Goal: Task Accomplishment & Management: Manage account settings

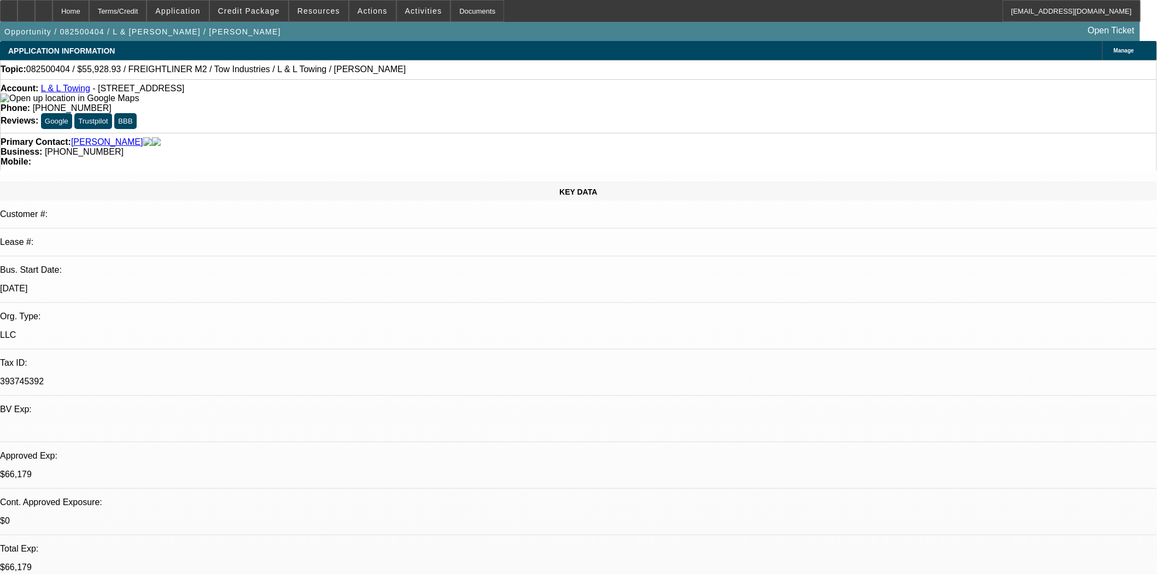
select select "0"
select select "2"
select select "0.1"
select select "4"
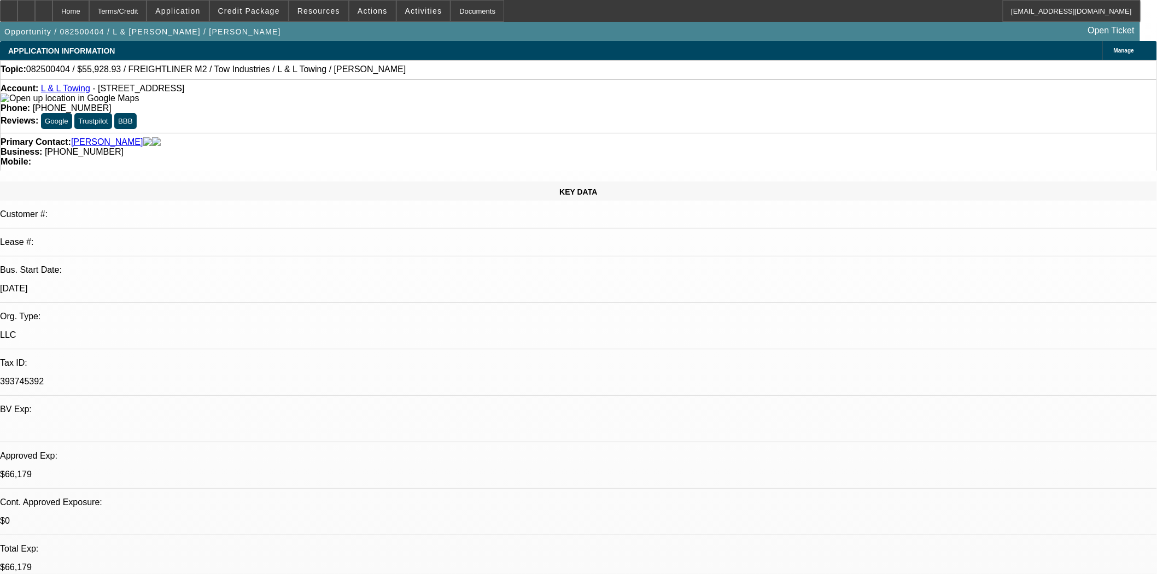
select select "0"
select select "2"
select select "0.1"
select select "4"
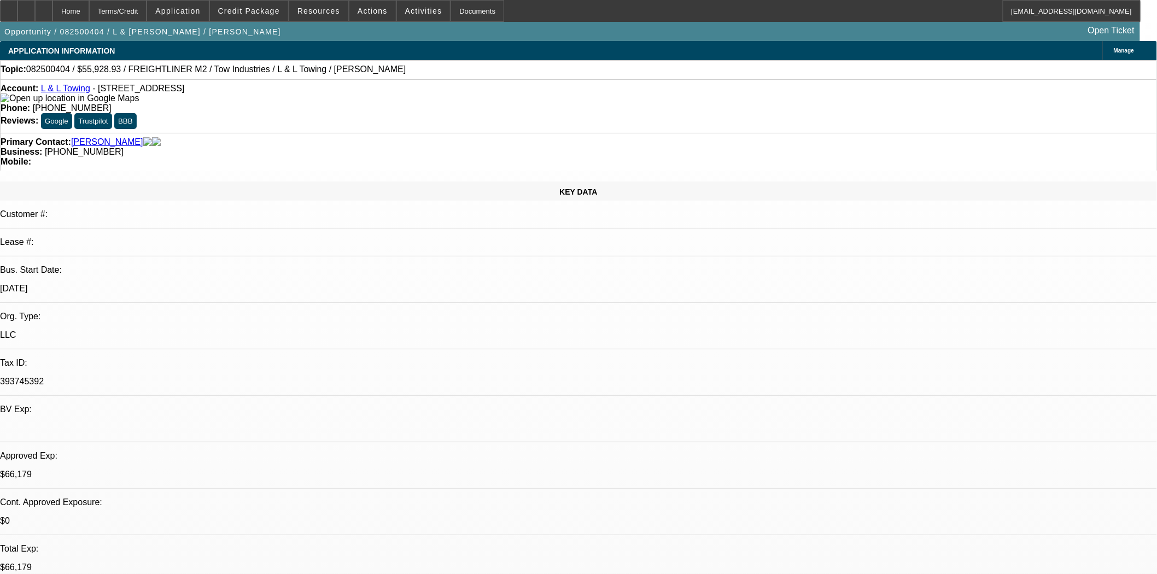
select select "0"
select select "2"
select select "0.1"
select select "4"
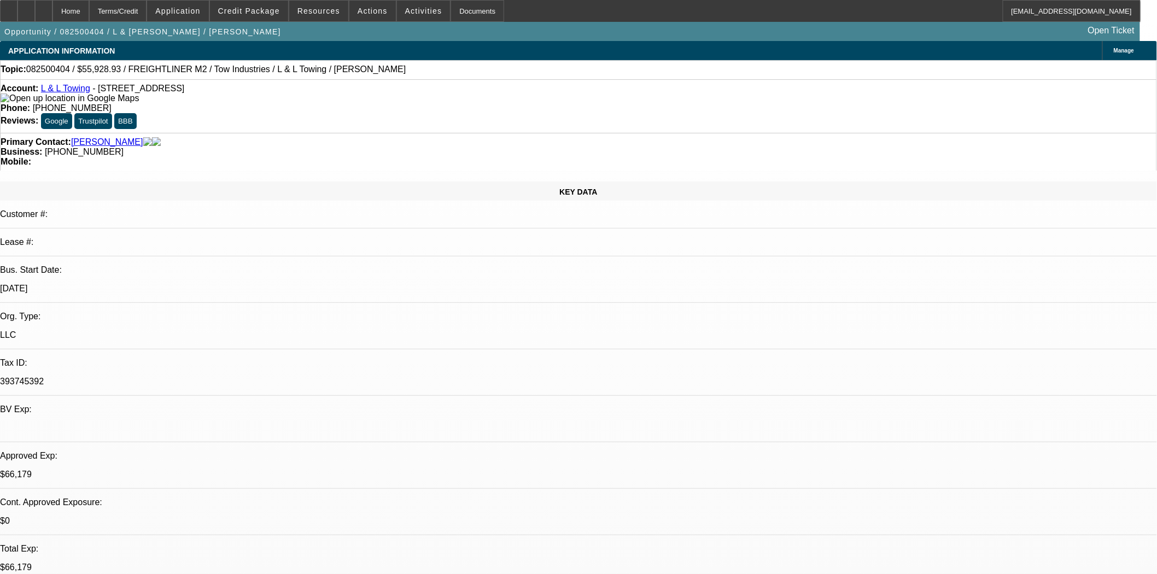
select select "0"
select select "2"
select select "0.1"
select select "4"
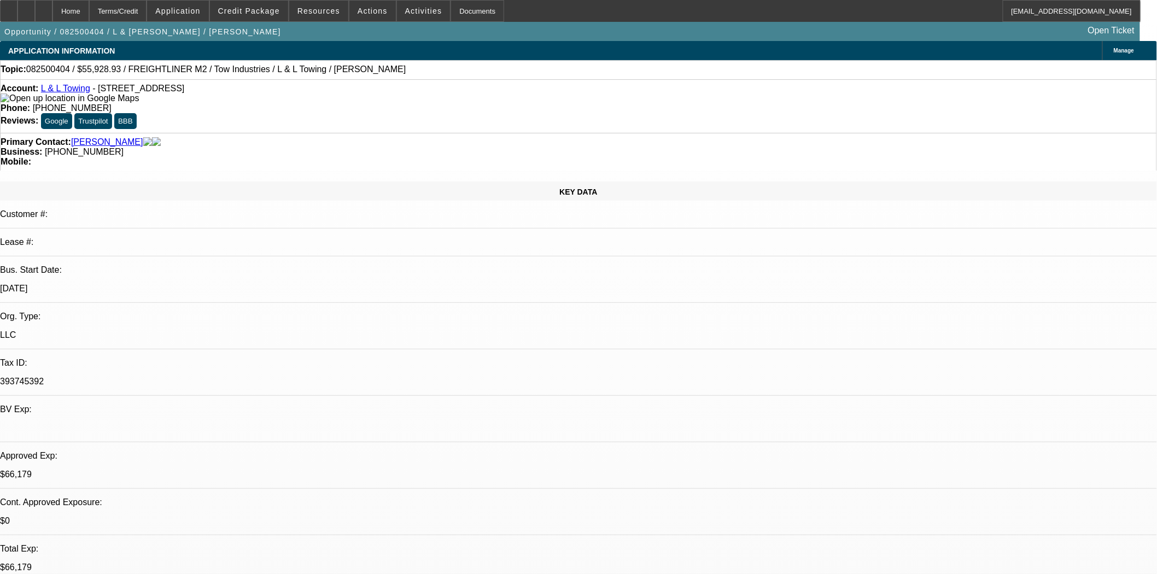
scroll to position [182, 0]
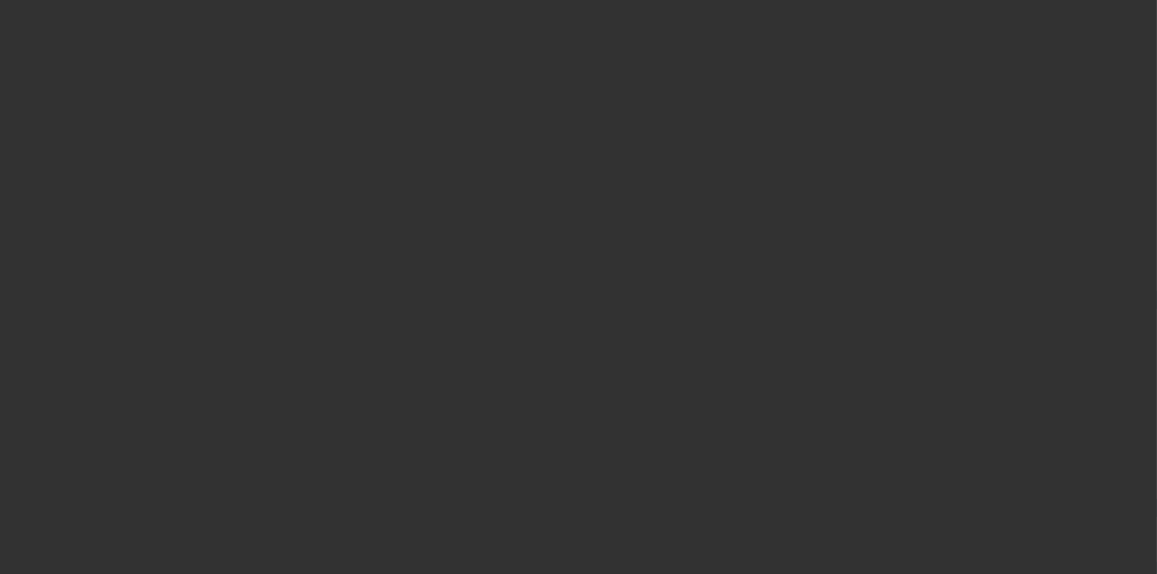
select select "4"
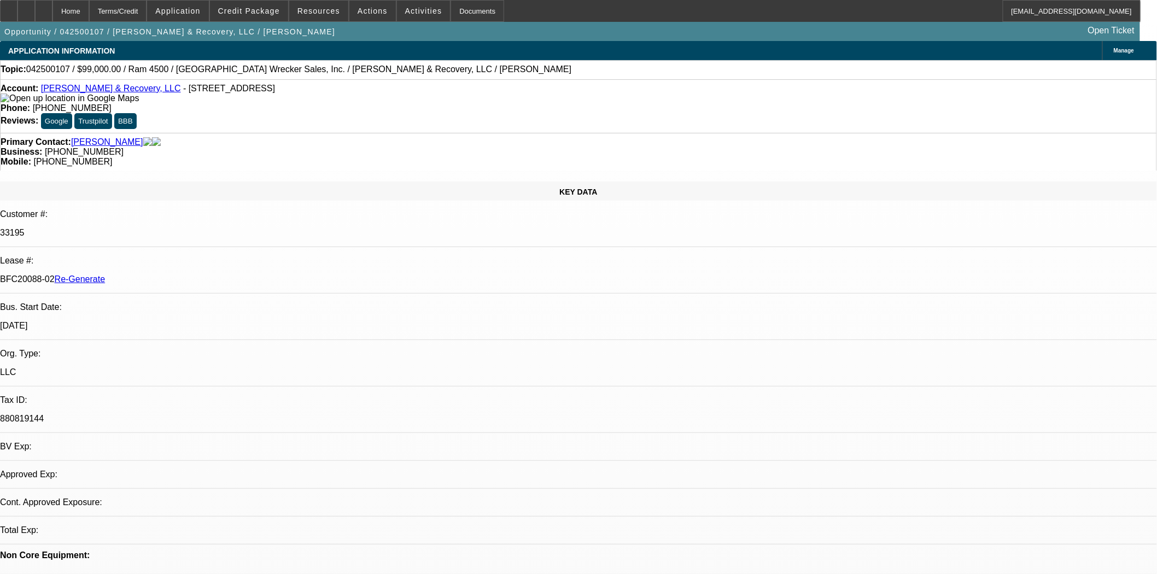
select select "0"
select select "2"
select select "0"
select select "6"
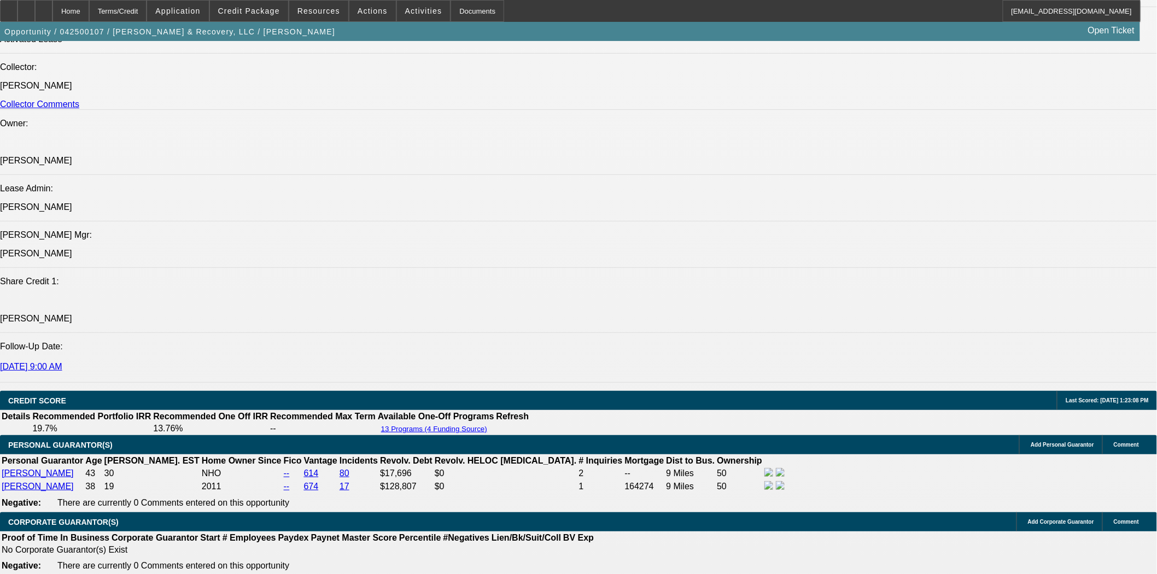
scroll to position [1518, 0]
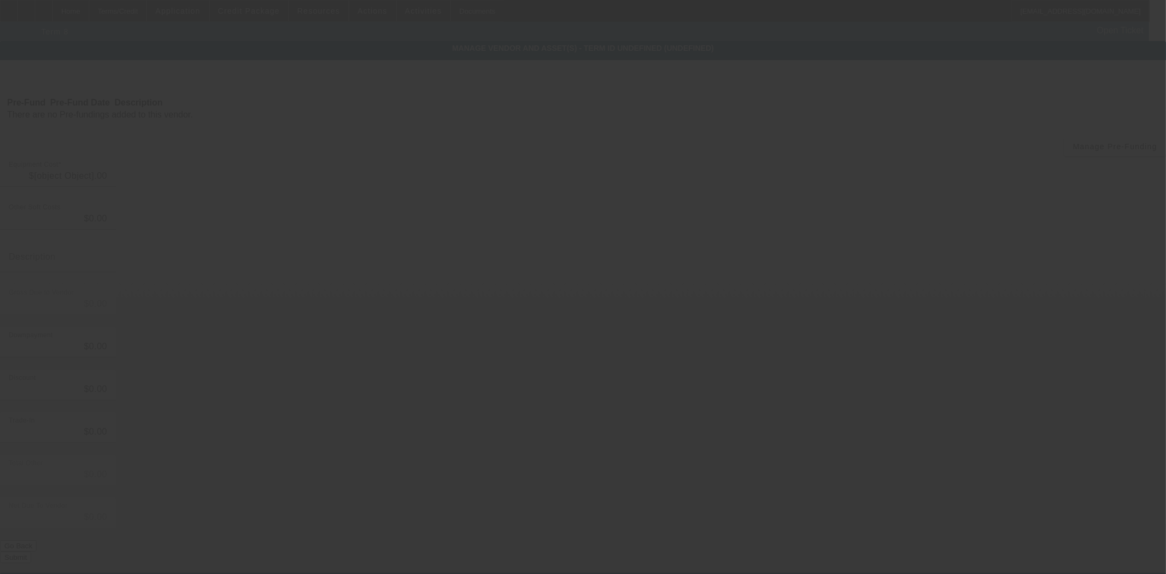
type input "$111,000.00"
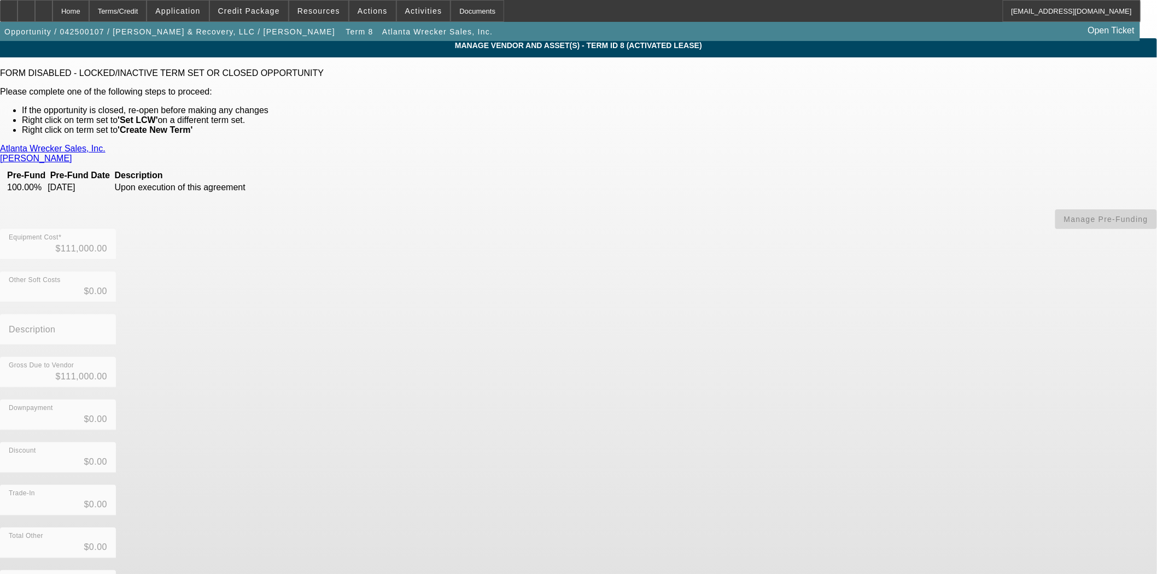
scroll to position [3, 0]
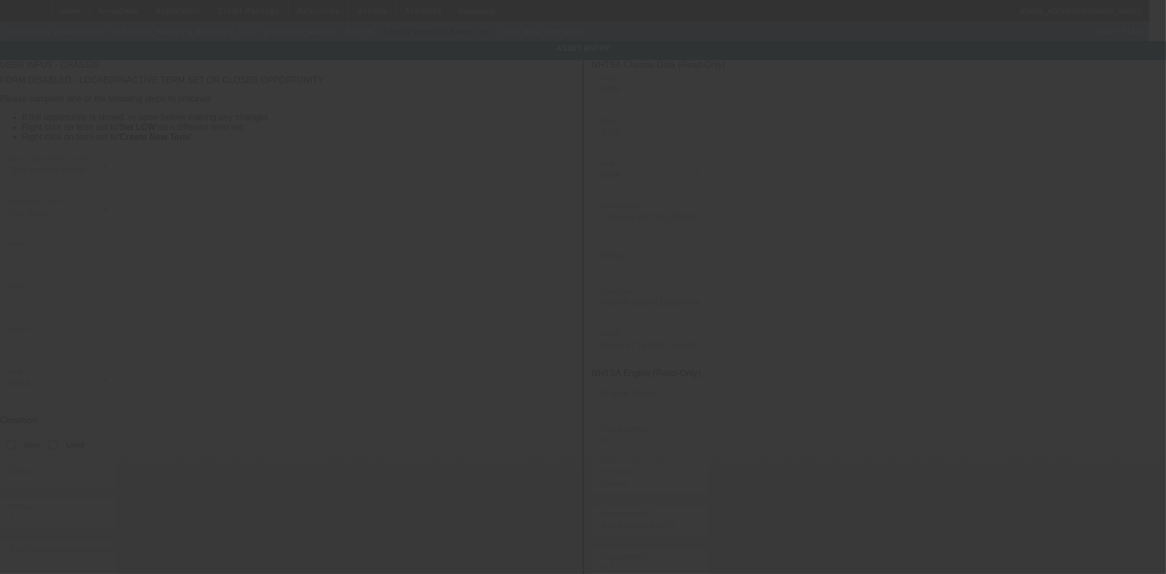
type input "3C7WRLAL8RG398306"
type input "ram"
type input "4500"
radio input "true"
type textarea "with:"
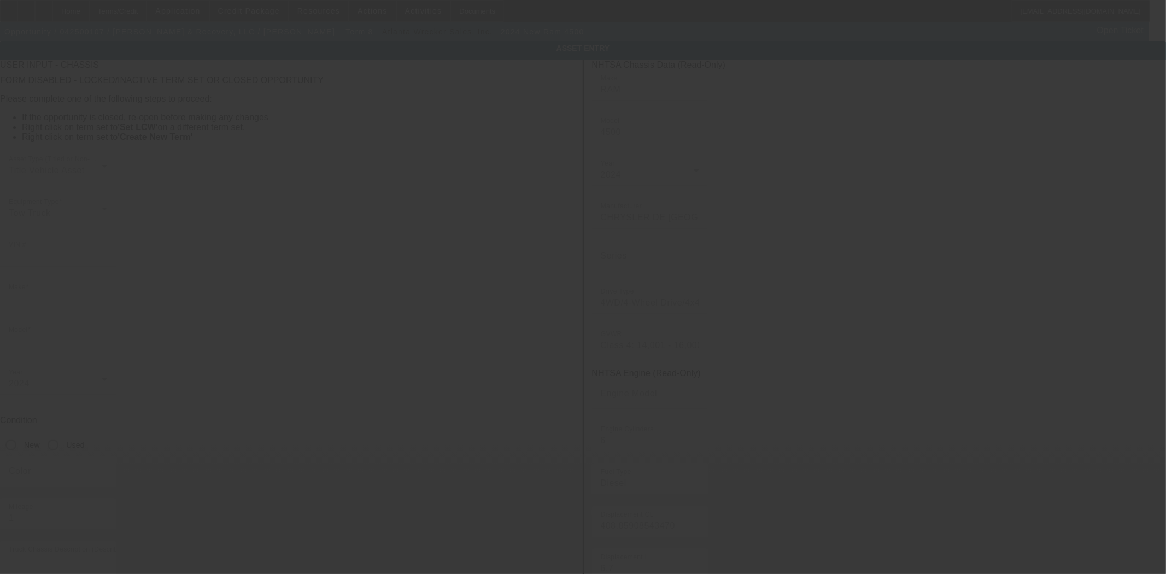
type input "3040 Rozzelles Ferry Road"
type input "Charlotte"
type input "28208"
type input "Mecklenburg"
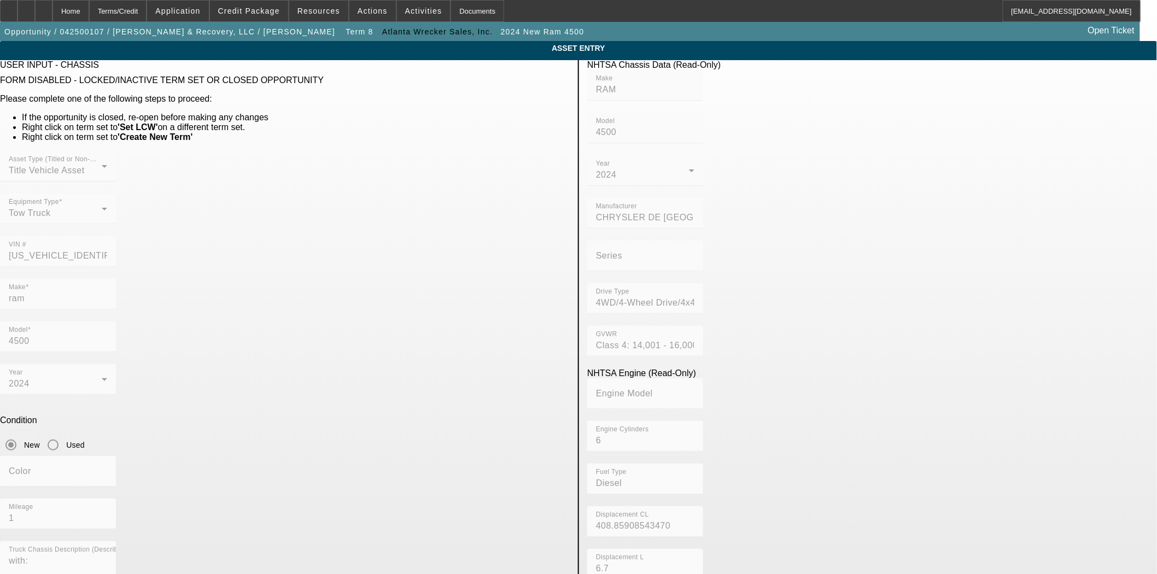
click at [416, 227] on div "Asset Type (Titled or Non-Titled) Title Vehicle Asset Equipment Type Tow Truck …" at bounding box center [285, 215] width 570 height 128
click at [89, 11] on div "Home" at bounding box center [70, 11] width 37 height 22
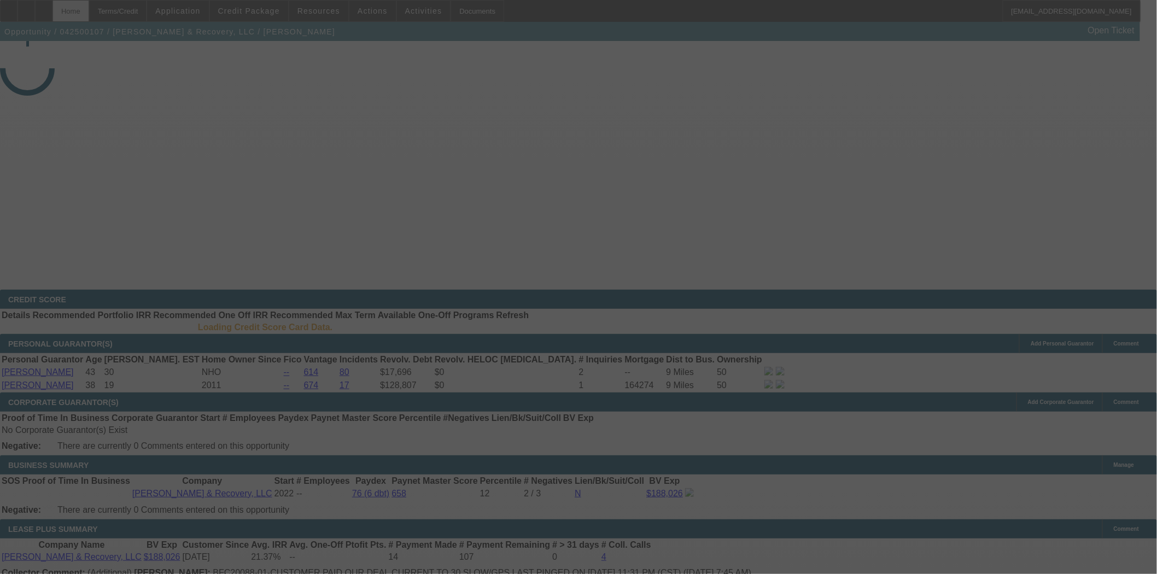
select select "4"
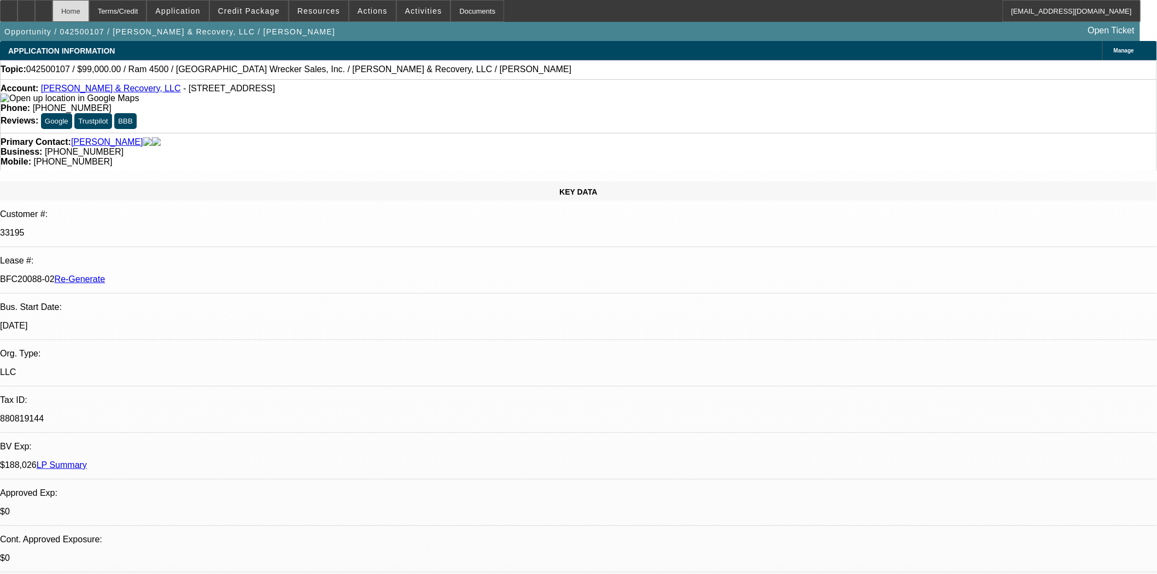
select select "0"
select select "2"
select select "0"
select select "6"
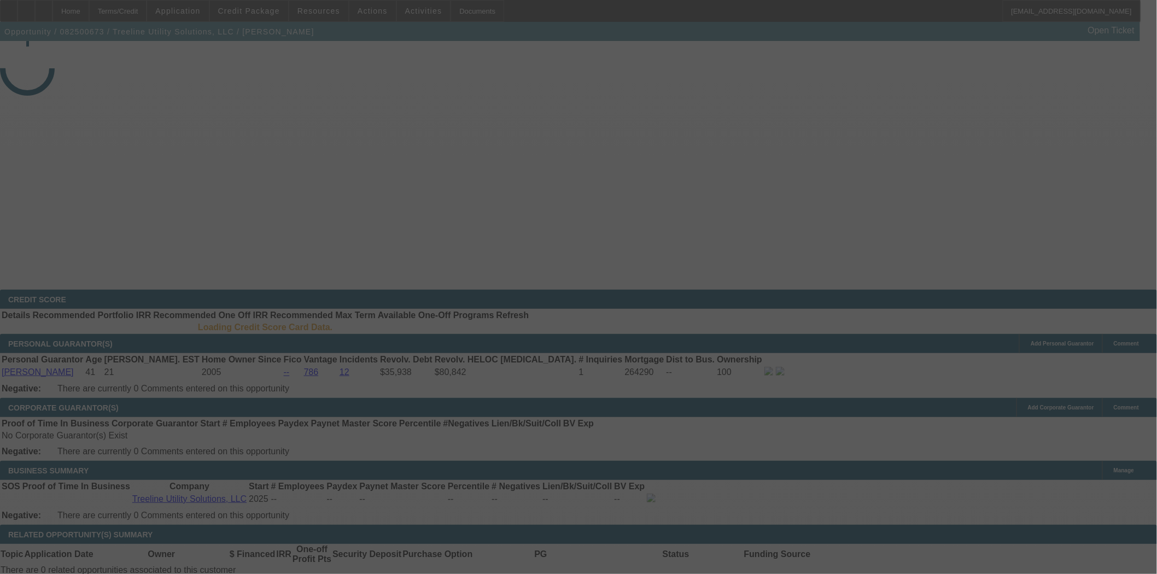
select select "3"
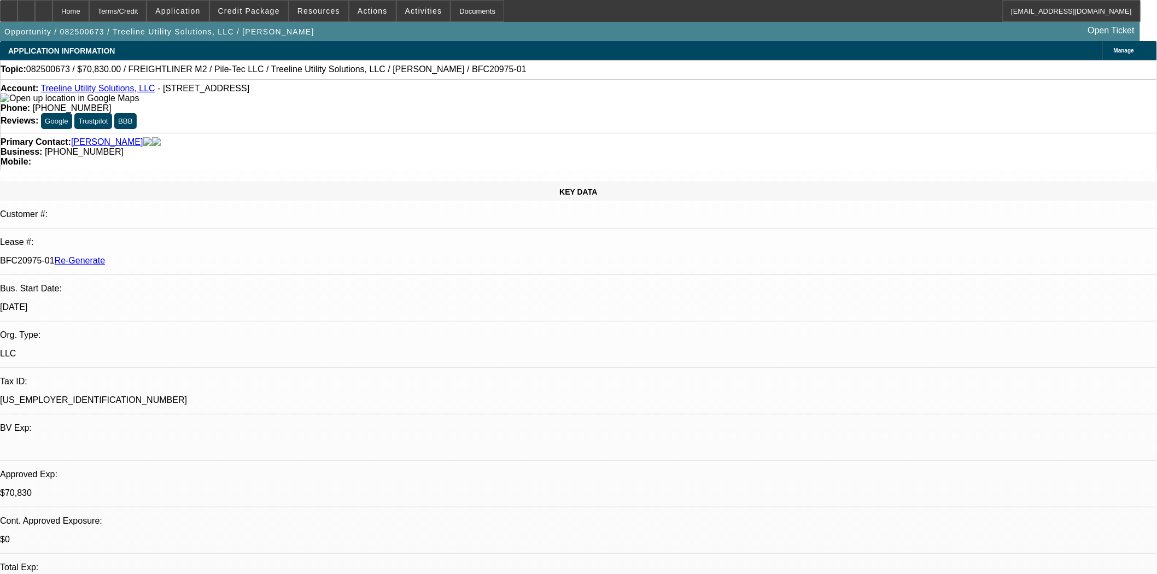
select select "0"
select select "2"
select select "0"
select select "6"
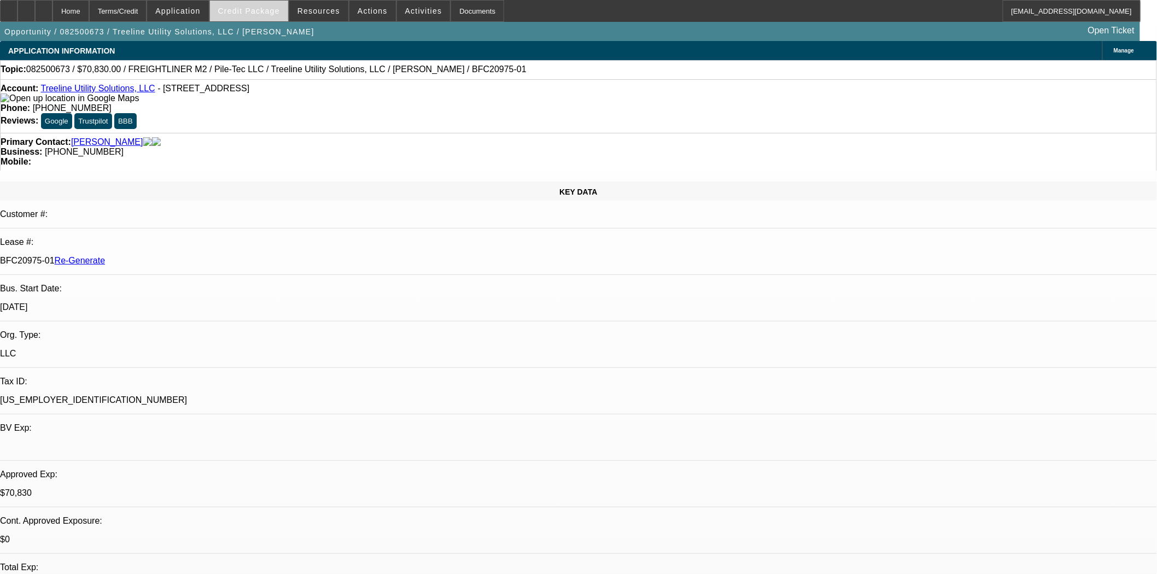
click at [260, 7] on span "Credit Package" at bounding box center [249, 11] width 62 height 9
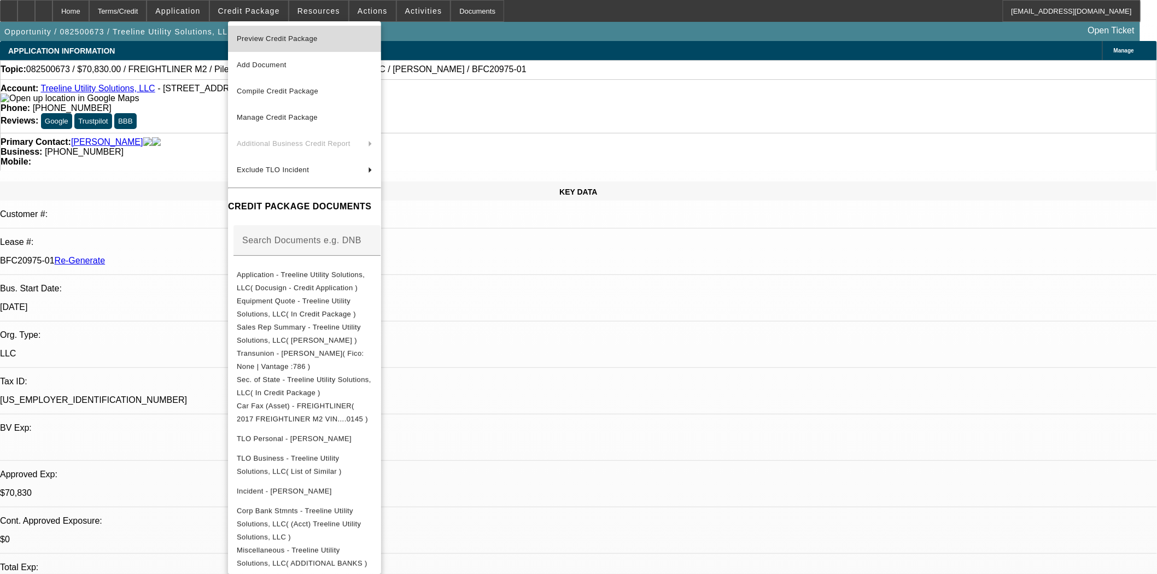
click at [270, 41] on span "Preview Credit Package" at bounding box center [277, 38] width 81 height 8
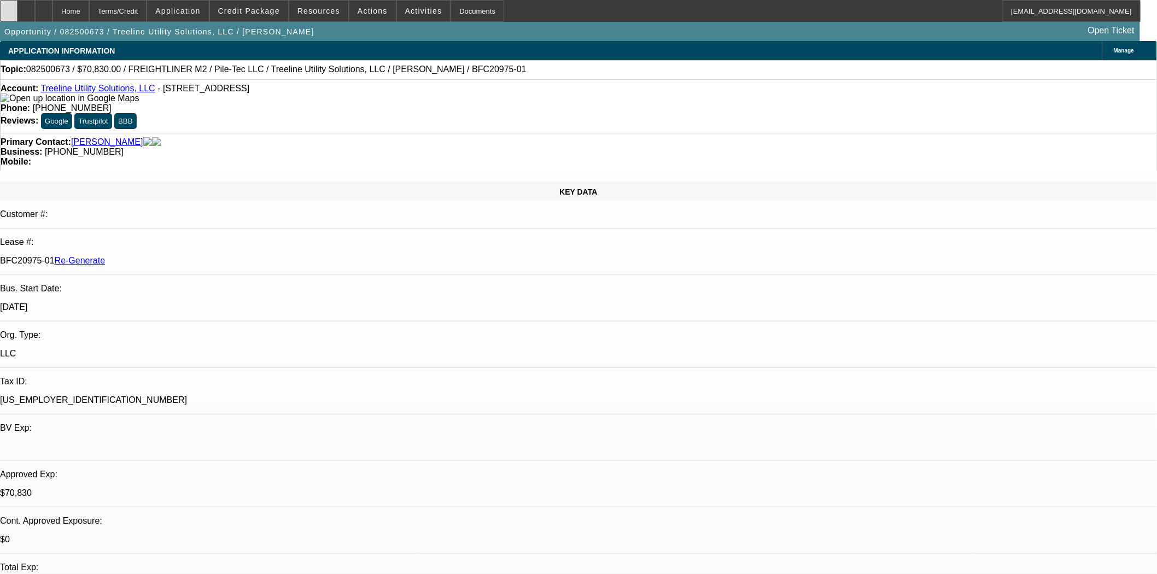
click at [9, 7] on icon at bounding box center [9, 7] width 0 height 0
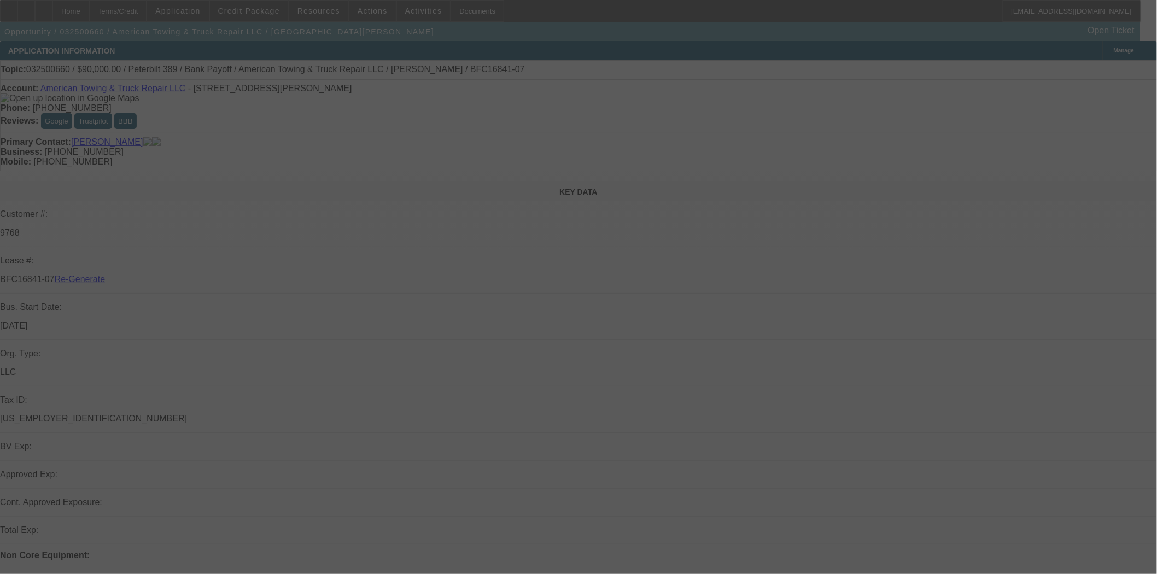
select select "4"
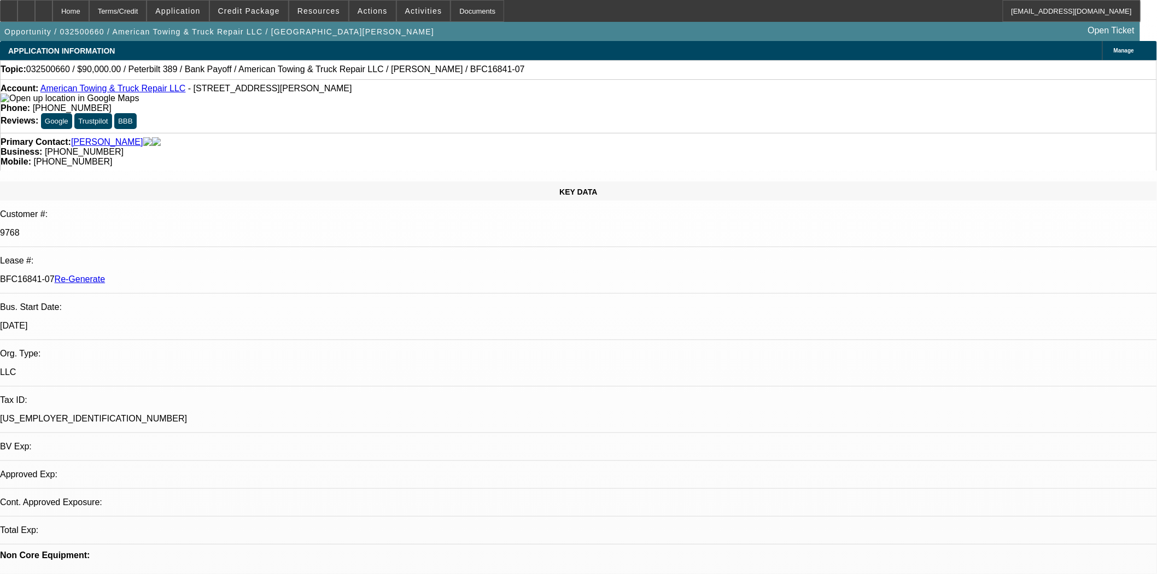
select select "0"
select select "2"
select select "0"
select select "6"
select select "2"
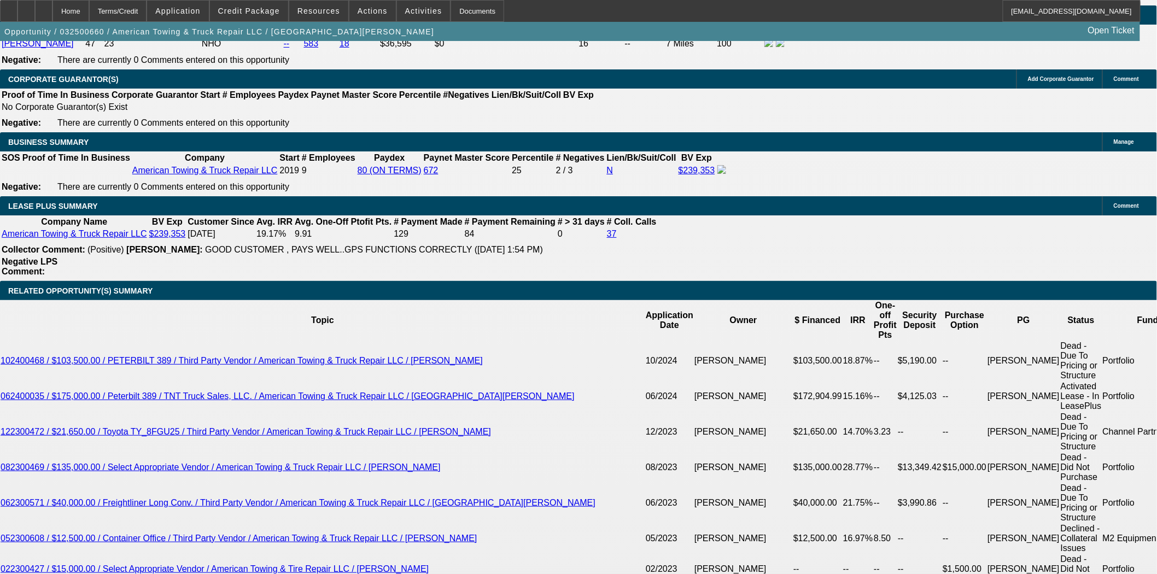
scroll to position [1762, 0]
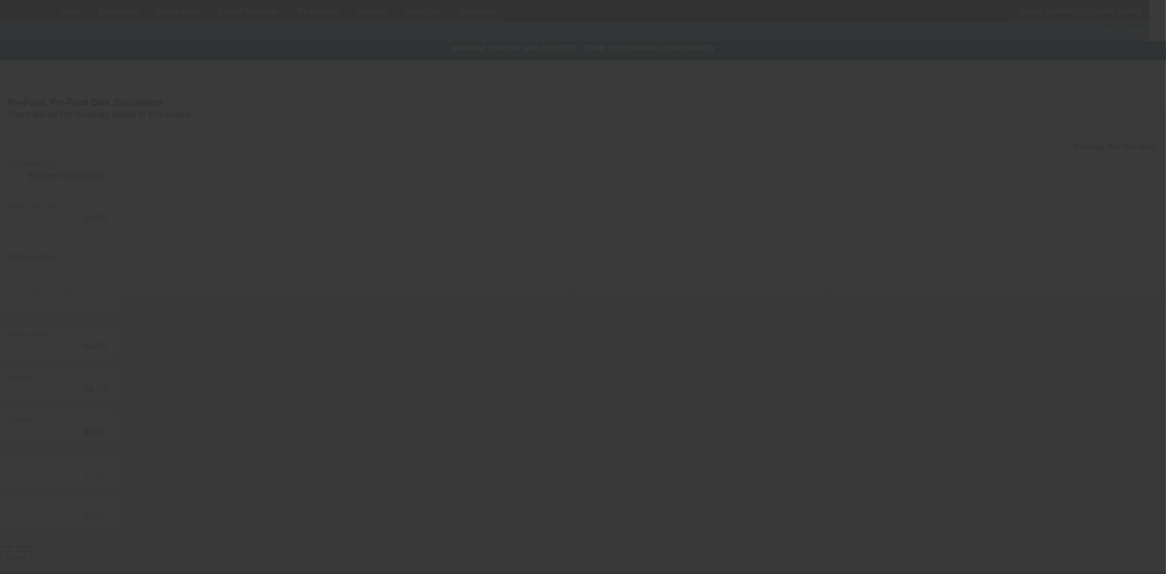
type input "$90,000.00"
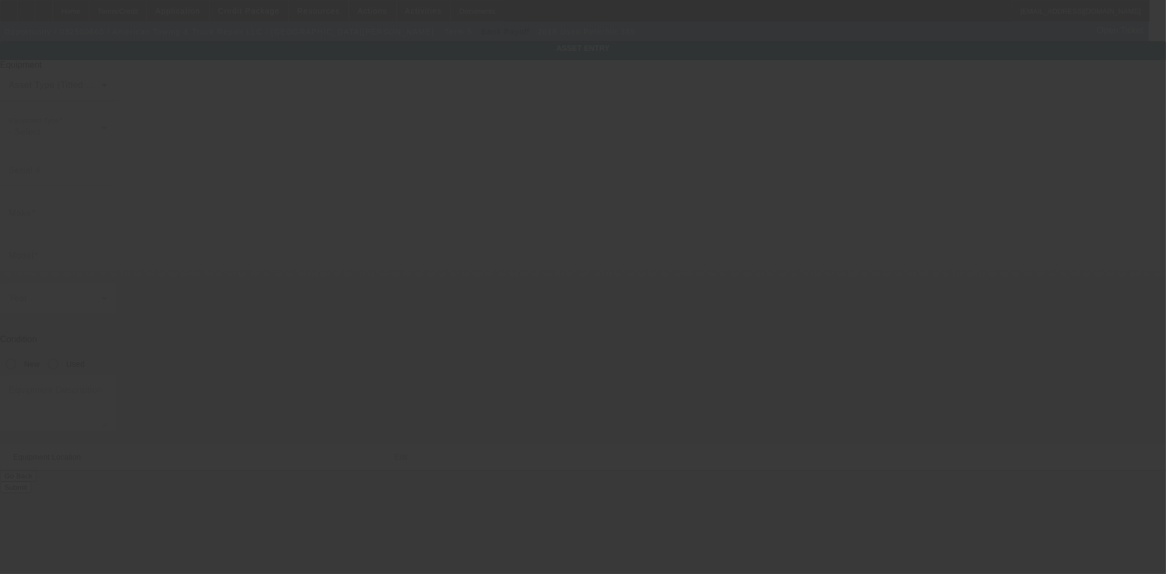
type input "1XPXPPEX0JD462835"
type input "Peterbilt"
type input "389"
radio input "true"
type textarea "includes: all options, attachments and accessories"
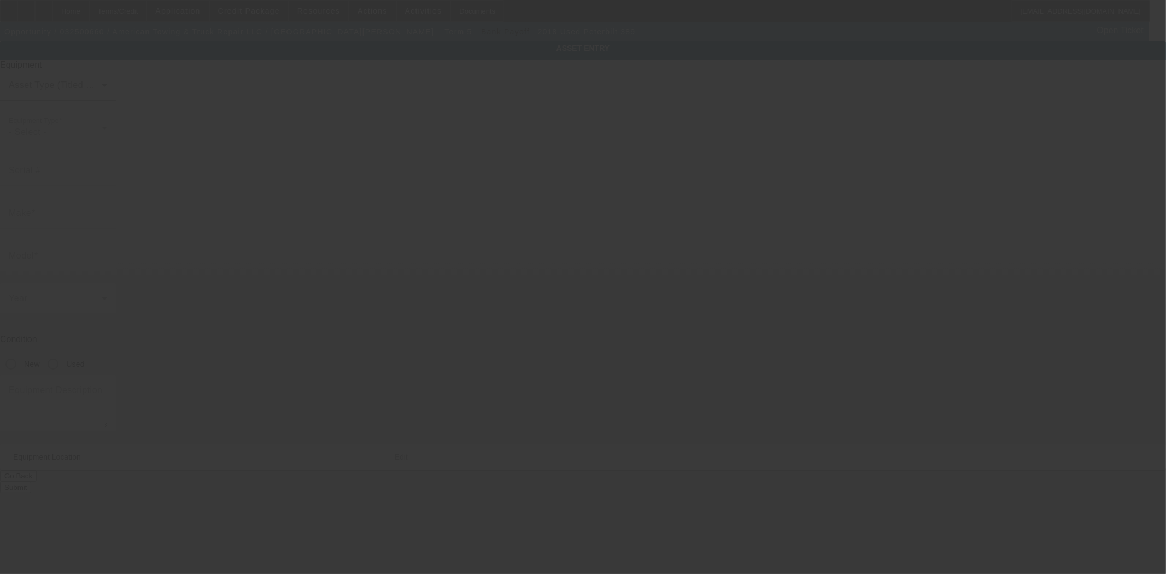
type input "4811 N McCarty Street"
type input "Houston"
type input "77013"
type input "Harris"
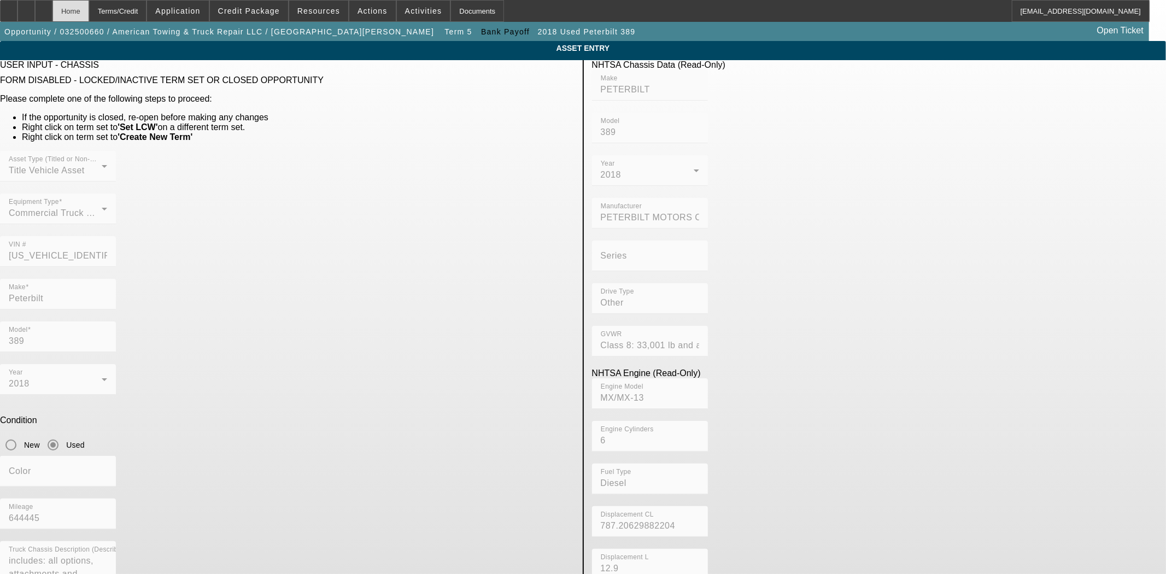
click at [89, 14] on div "Home" at bounding box center [70, 11] width 37 height 22
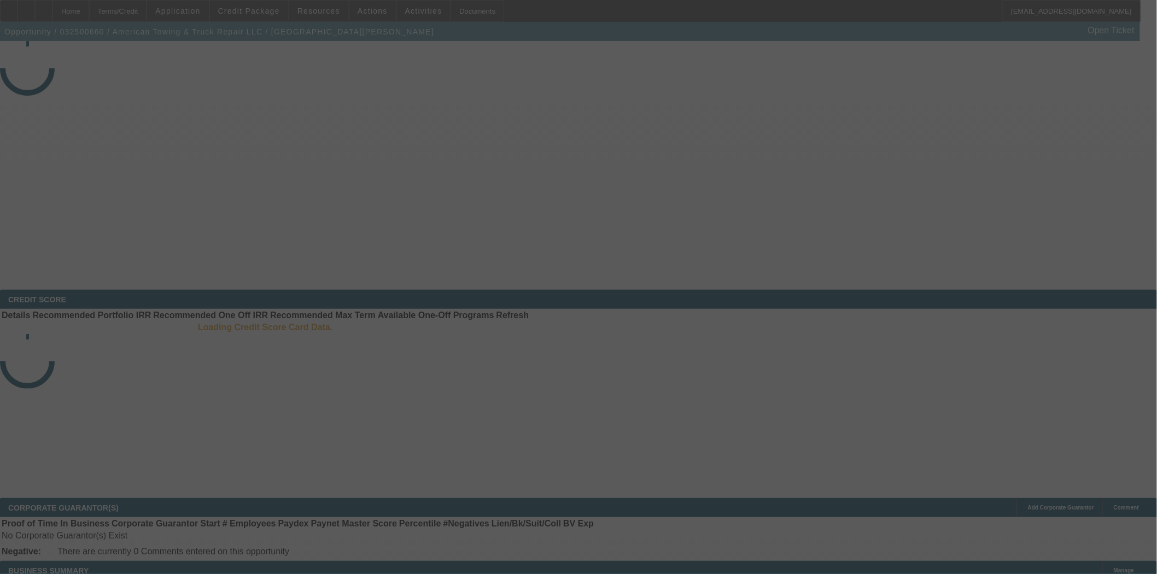
select select "4"
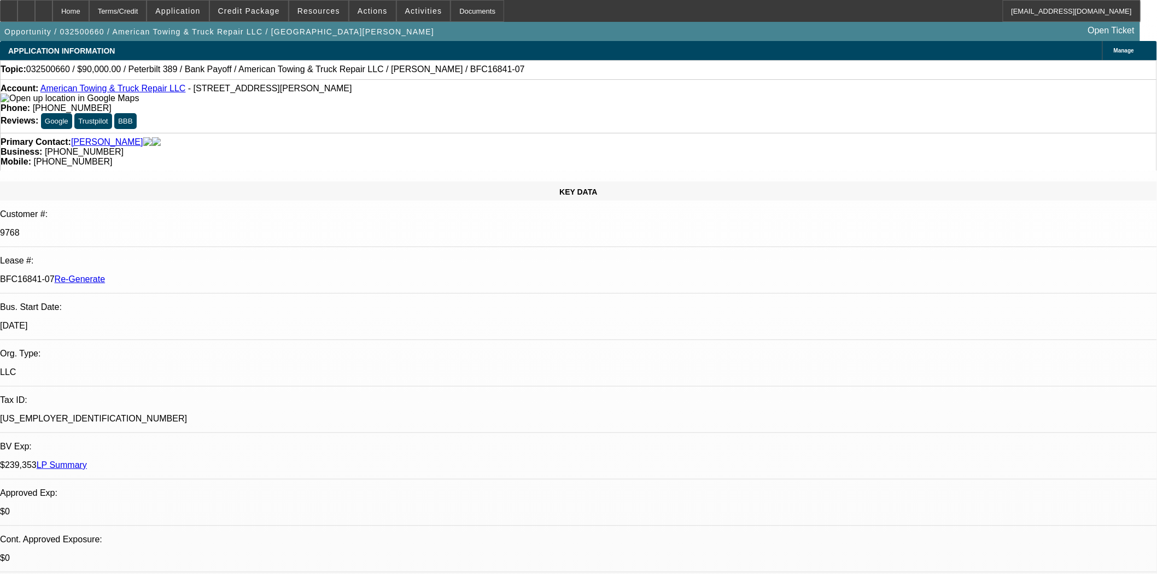
select select "0"
select select "2"
select select "0"
select select "6"
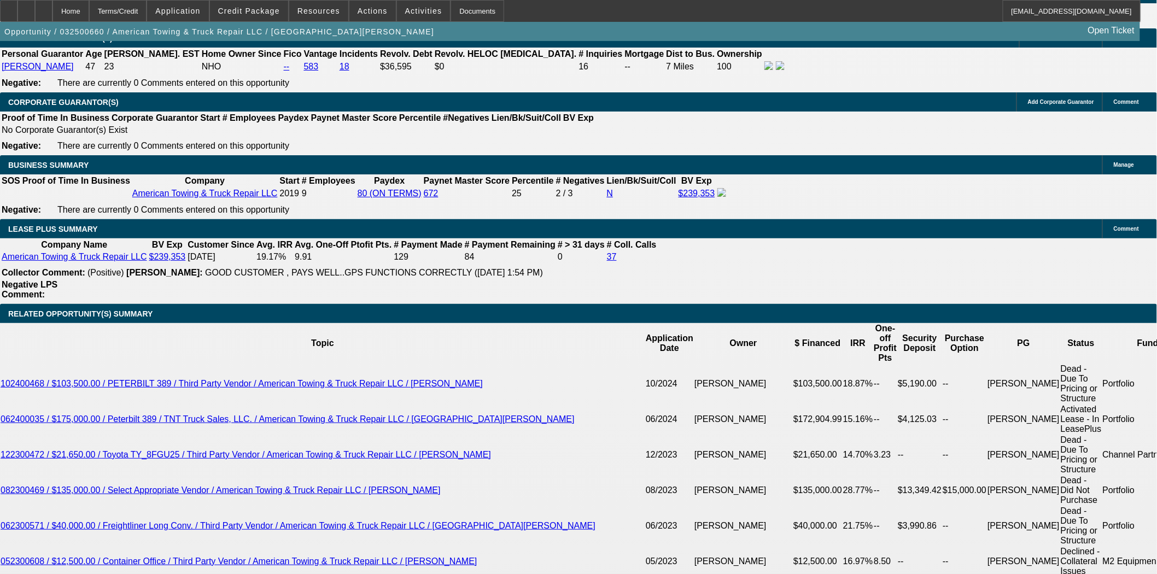
scroll to position [1701, 0]
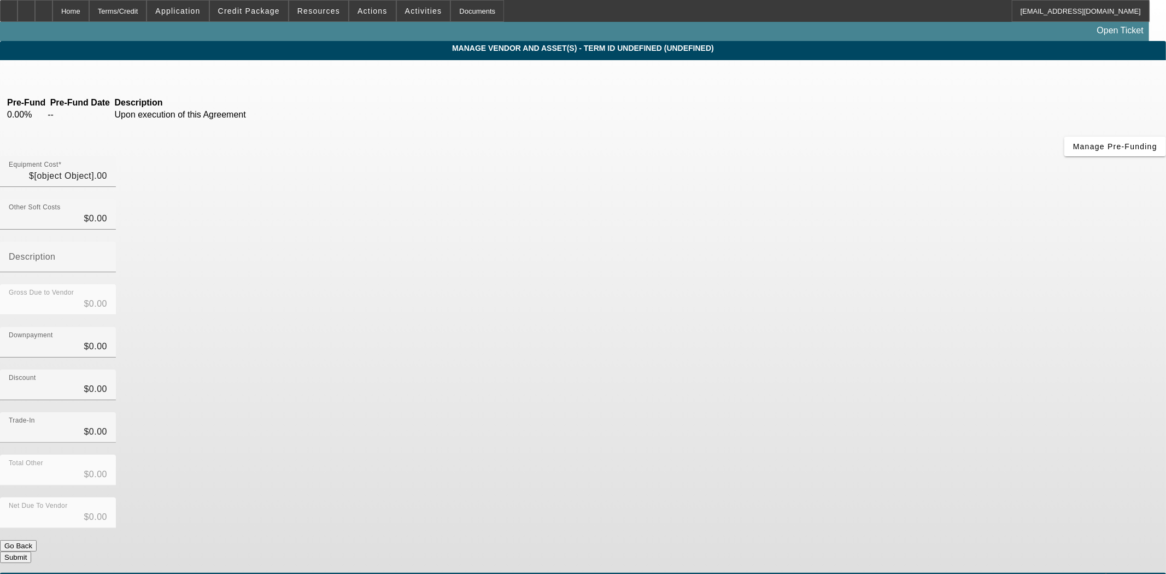
type input "$90,000.00"
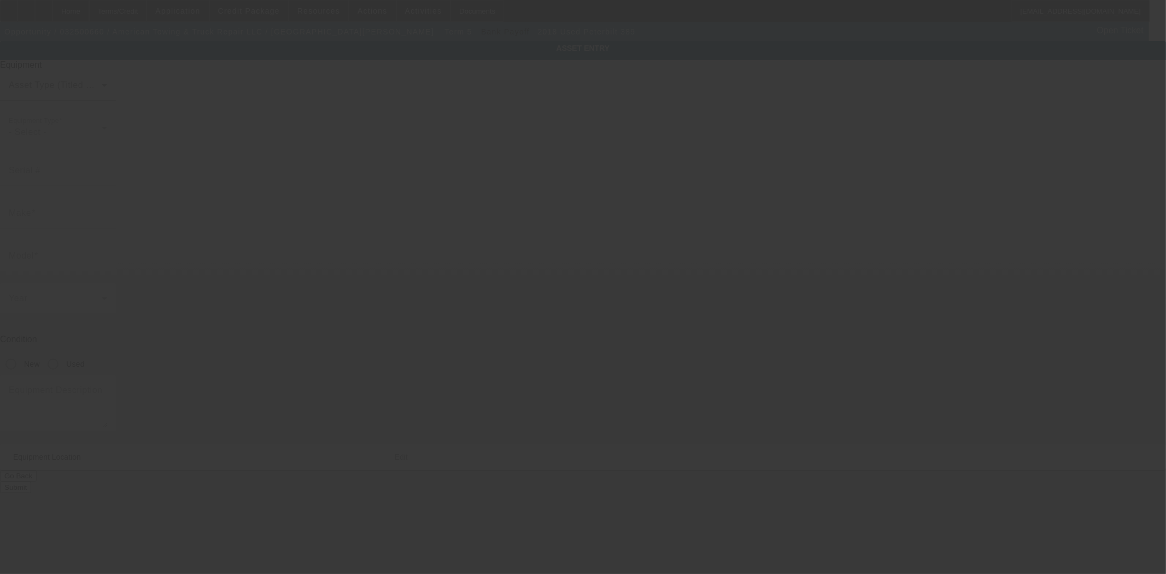
type input "1XPXPPEX0JD462835"
type input "Peterbilt"
type input "389"
radio input "true"
type textarea "includes: all options, attachments and accessories"
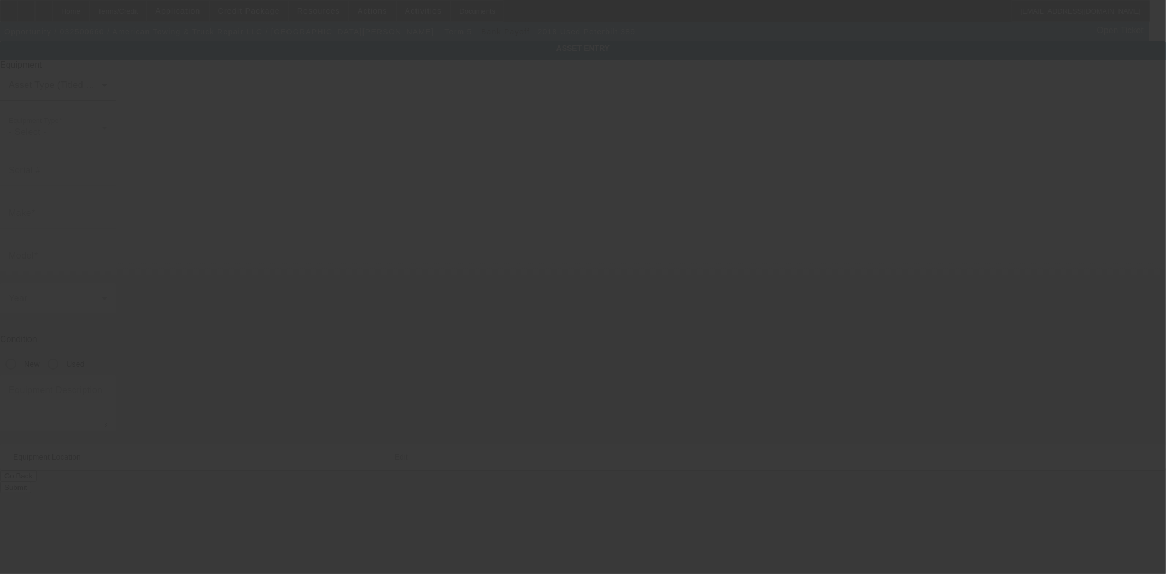
type input "4811 N McCarty Street"
type input "Houston"
type input "77013"
type input "Harris"
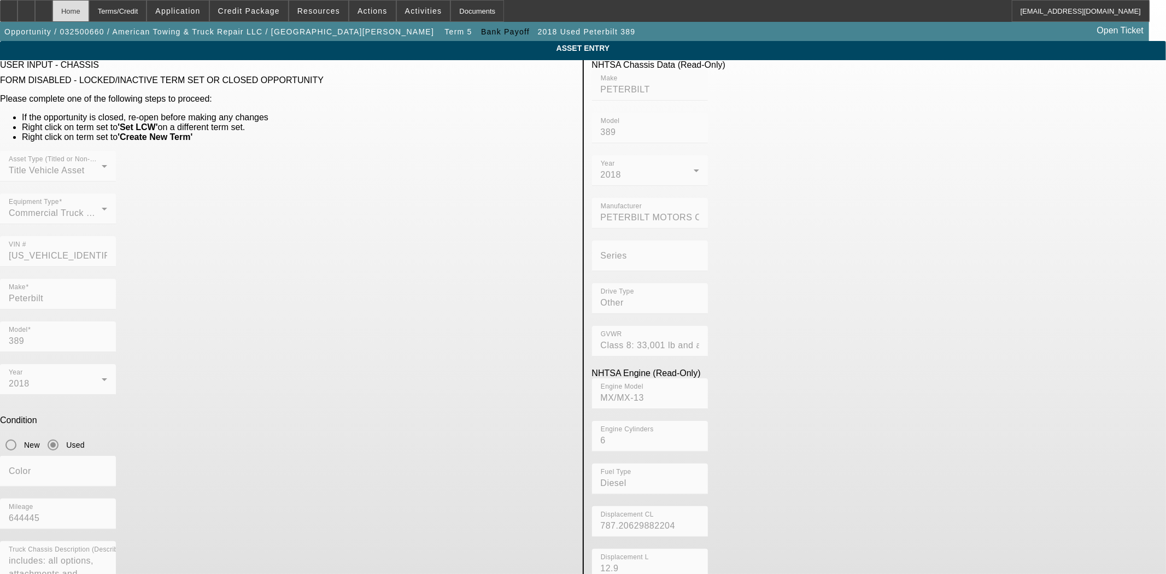
click at [89, 8] on div "Home" at bounding box center [70, 11] width 37 height 22
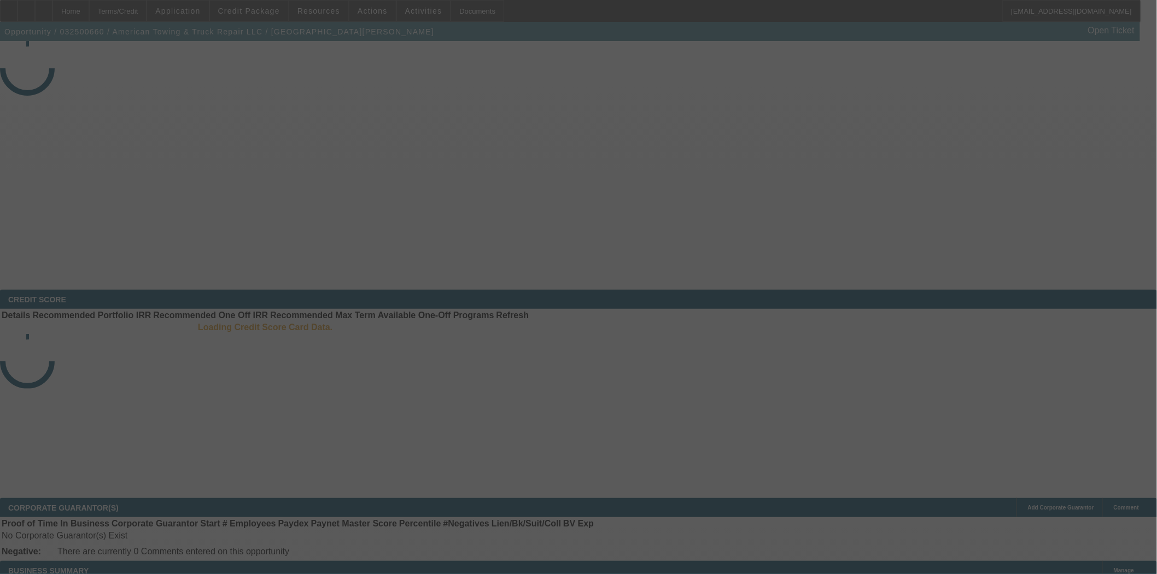
select select "4"
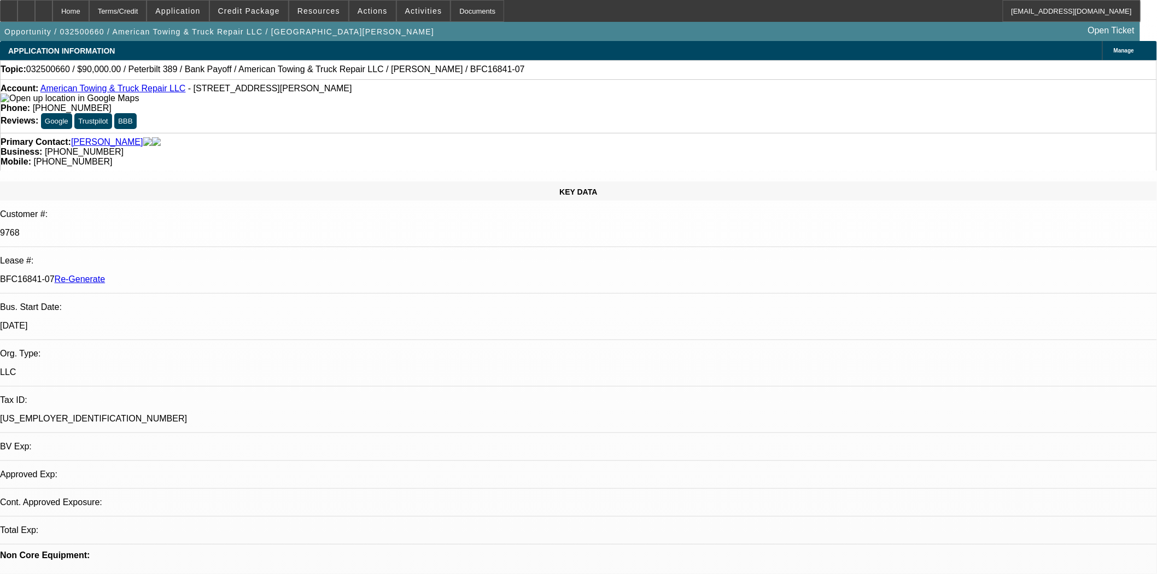
select select "0"
select select "2"
select select "0"
select select "6"
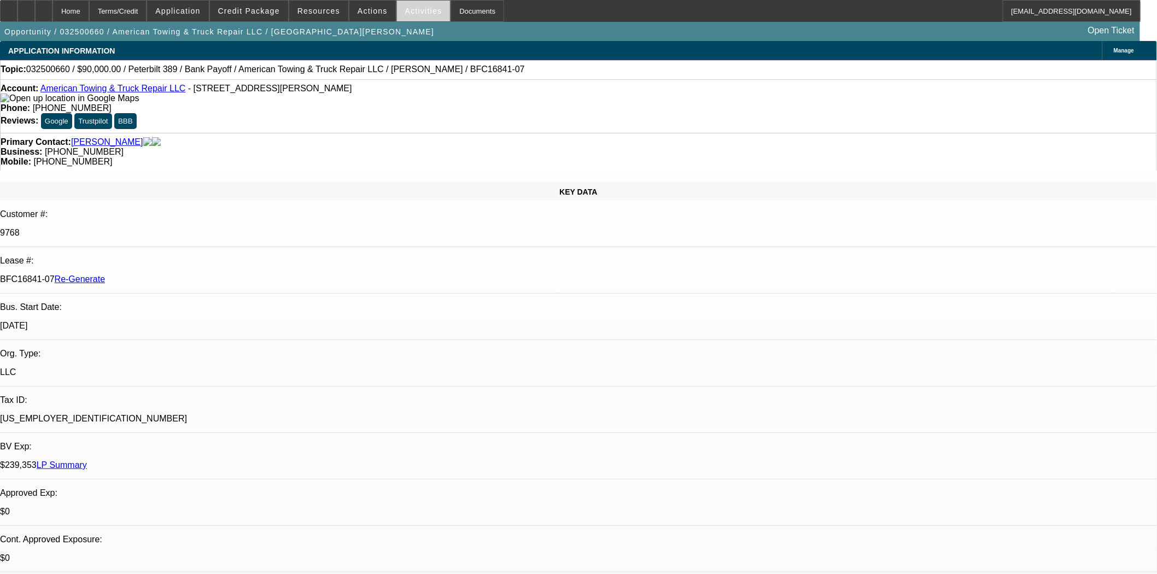
click at [424, 9] on span at bounding box center [424, 11] width 54 height 26
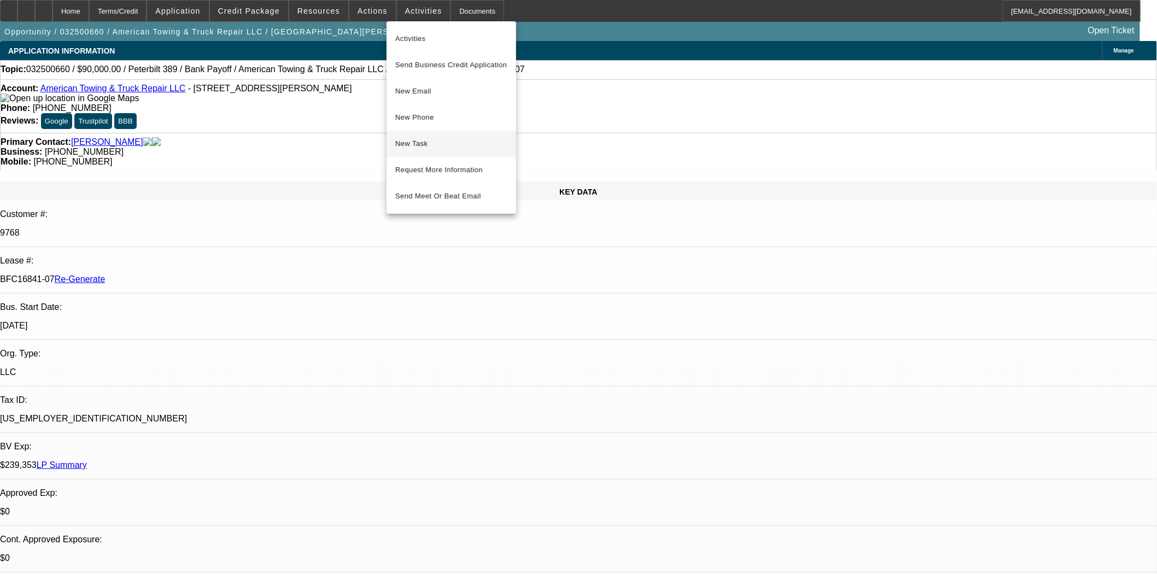
click at [433, 145] on span "New Task" at bounding box center [451, 143] width 112 height 13
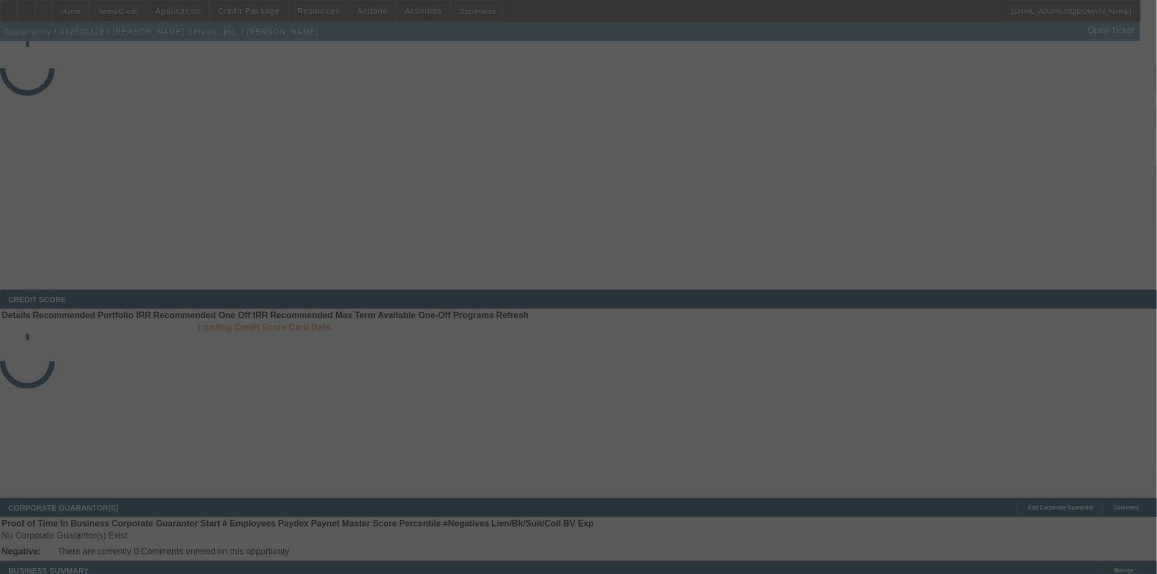
select select "4"
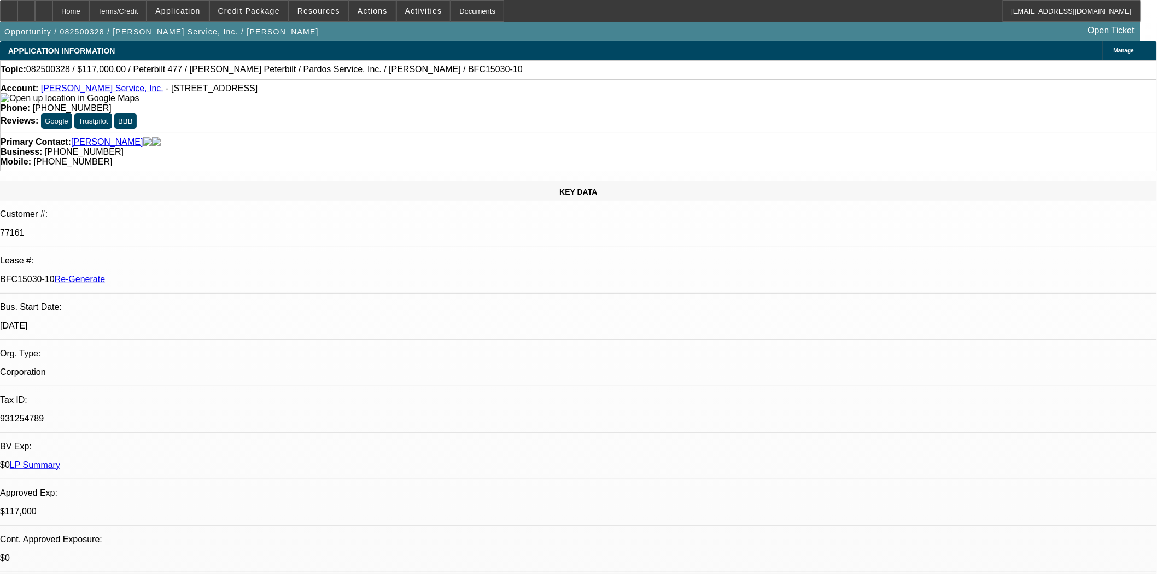
select select "0"
select select "2"
select select "0"
select select "6"
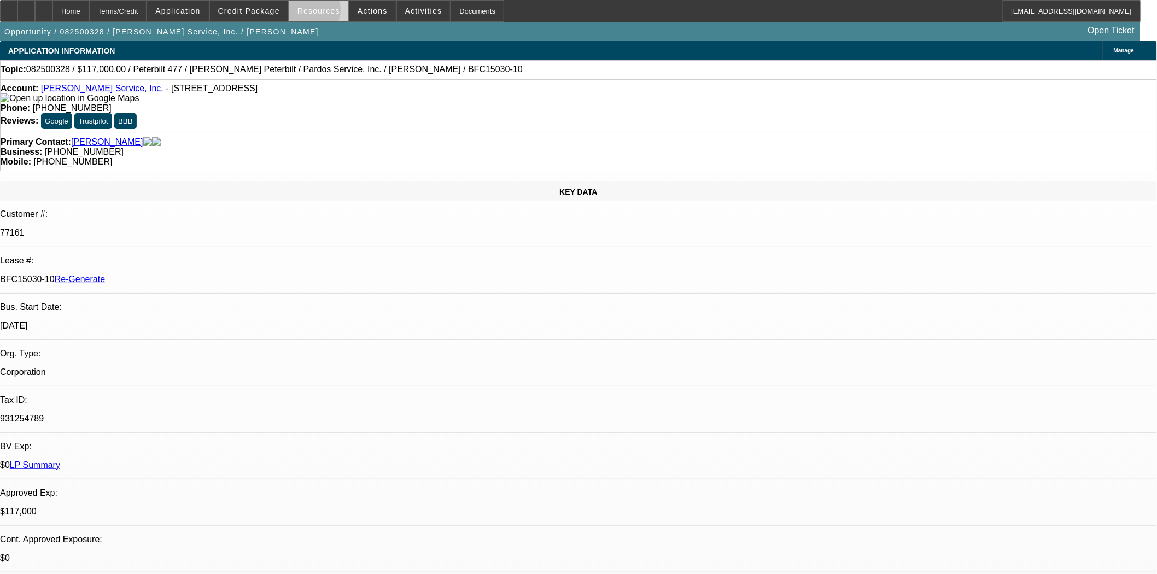
click at [313, 13] on span "Resources" at bounding box center [318, 11] width 43 height 9
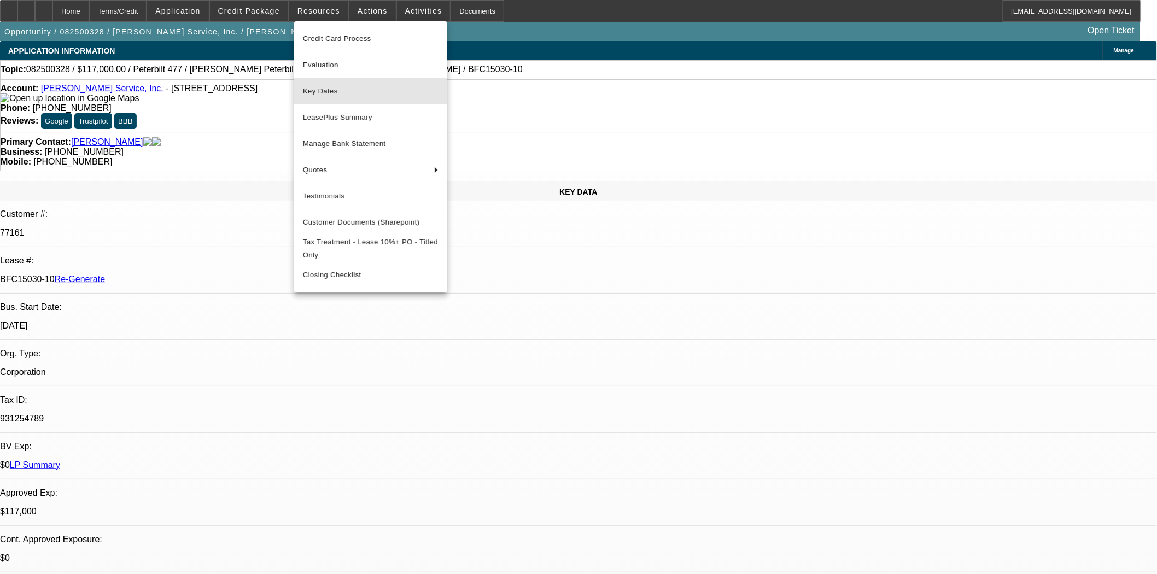
click at [324, 85] on span "Key Dates" at bounding box center [371, 91] width 136 height 13
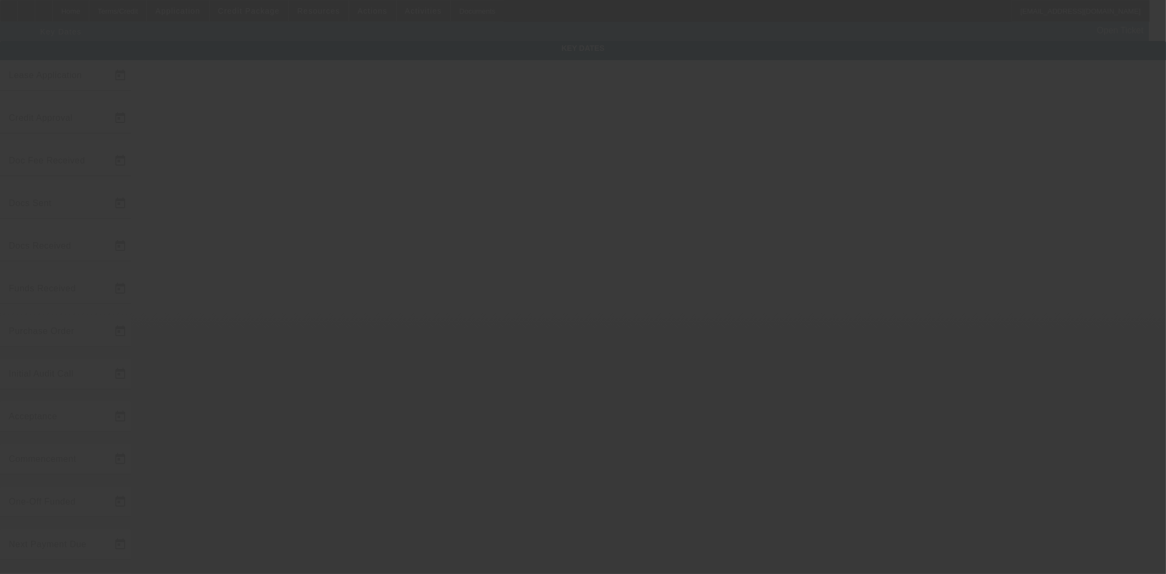
type input "8/13/2025"
type input "[DATE]"
type input "8/22/2025"
type input "[DATE]"
type input "8/22/2025"
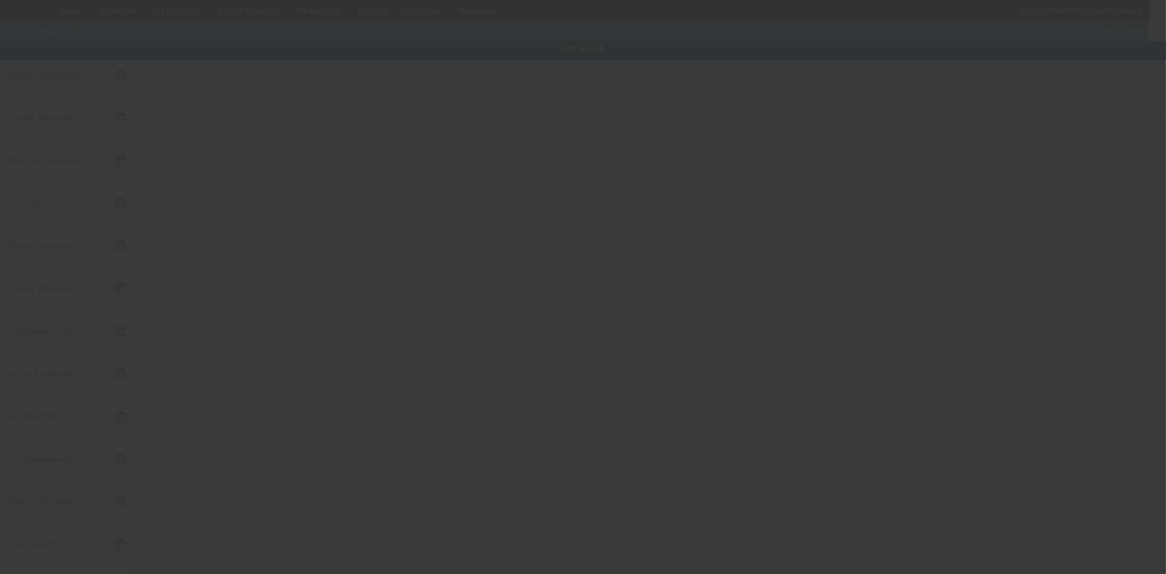
type input "8/22/2025"
type input "[DATE]"
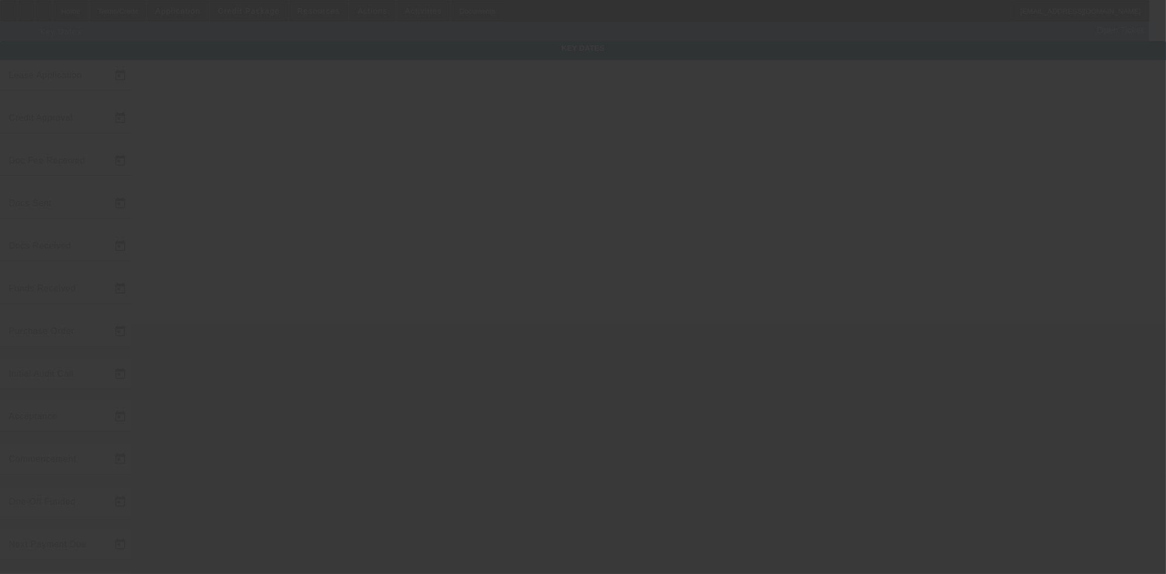
type input "[DATE]"
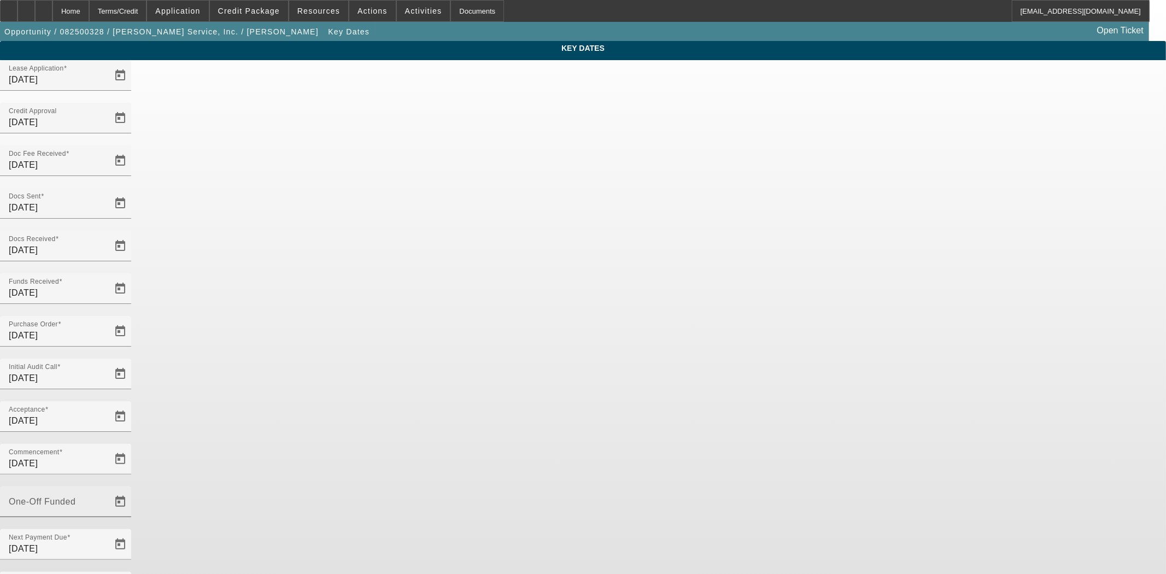
click at [75, 497] on mat-label "One-Off Funded" at bounding box center [42, 501] width 67 height 9
click at [107, 500] on input "One-Off Funded" at bounding box center [58, 506] width 98 height 13
type input "[DATE]"
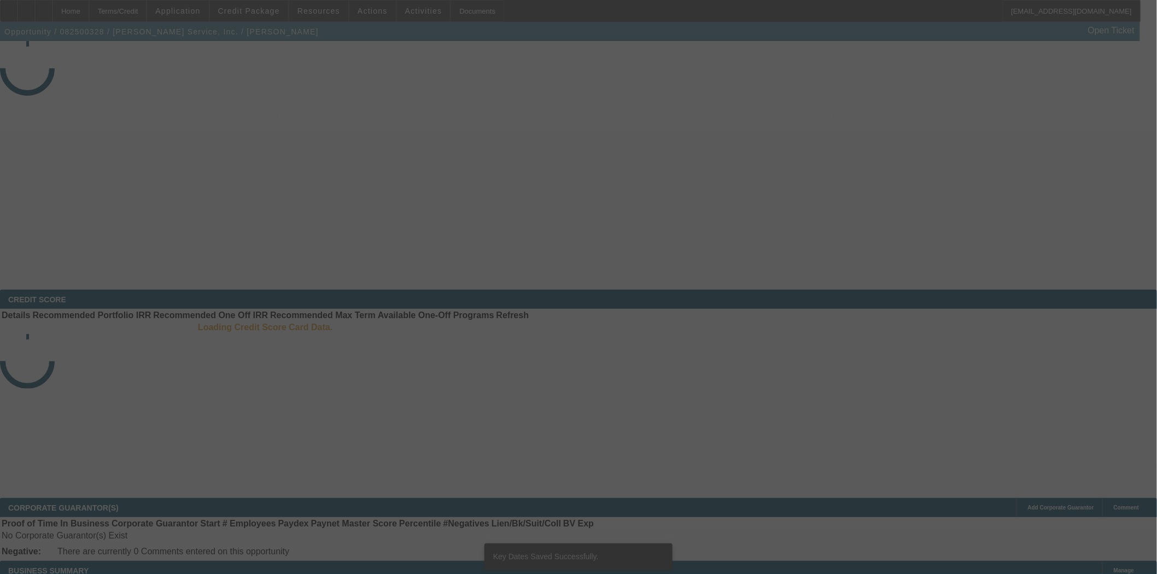
select select "4"
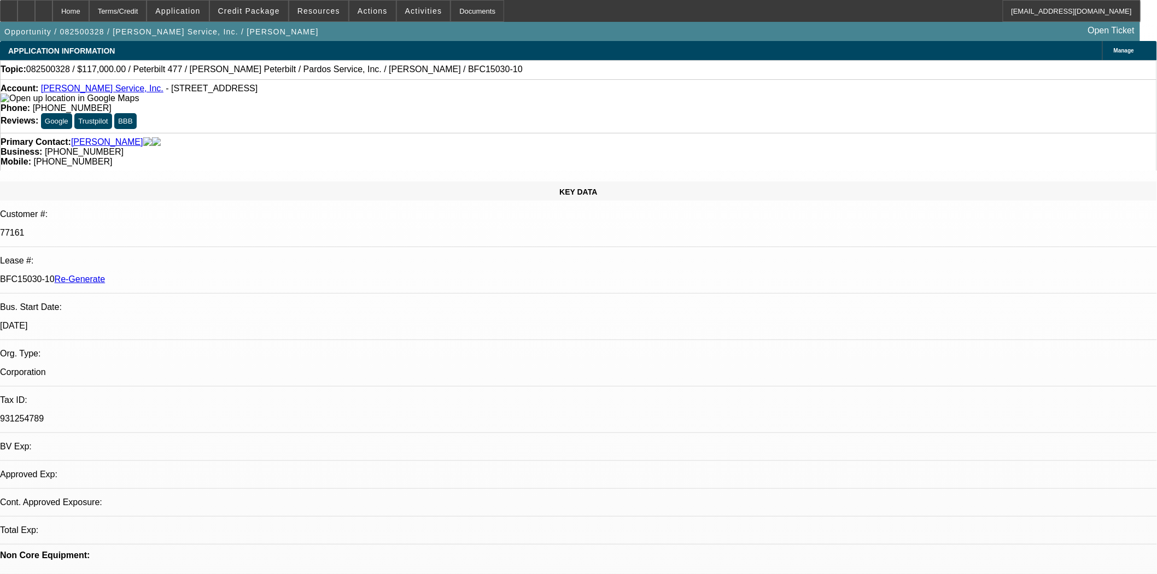
select select "0"
select select "2"
select select "0"
select select "6"
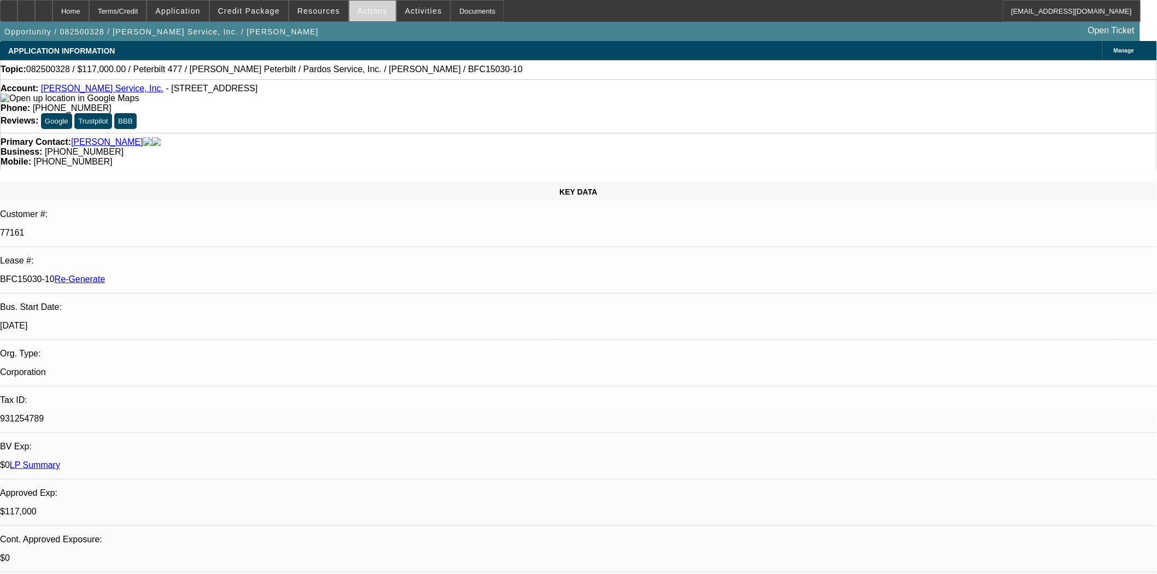
click at [367, 13] on span "Actions" at bounding box center [373, 11] width 30 height 9
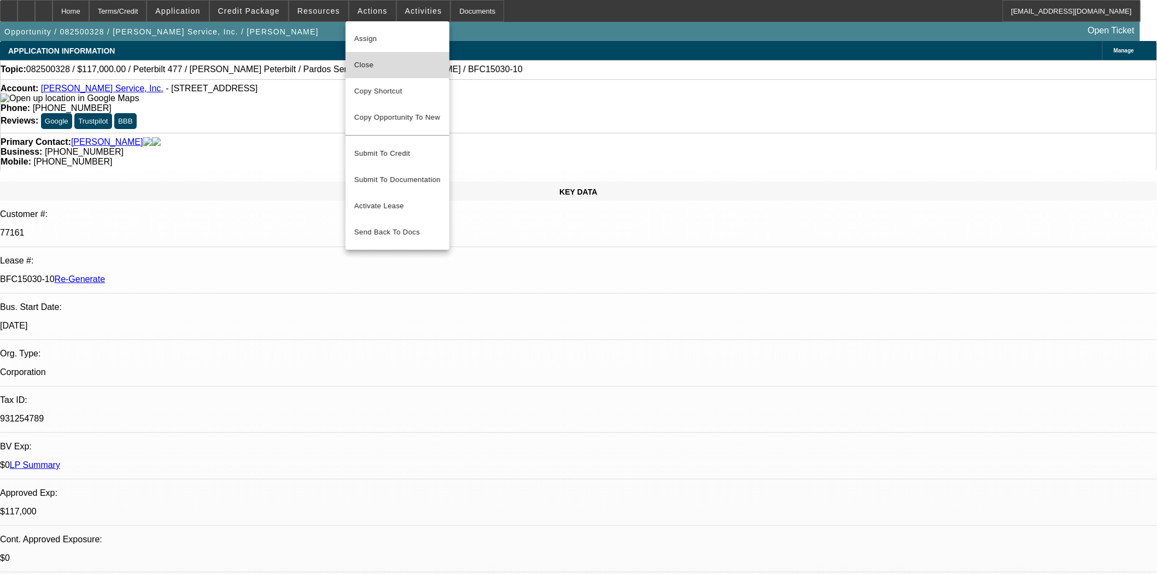
click at [362, 61] on span "Close" at bounding box center [397, 65] width 86 height 13
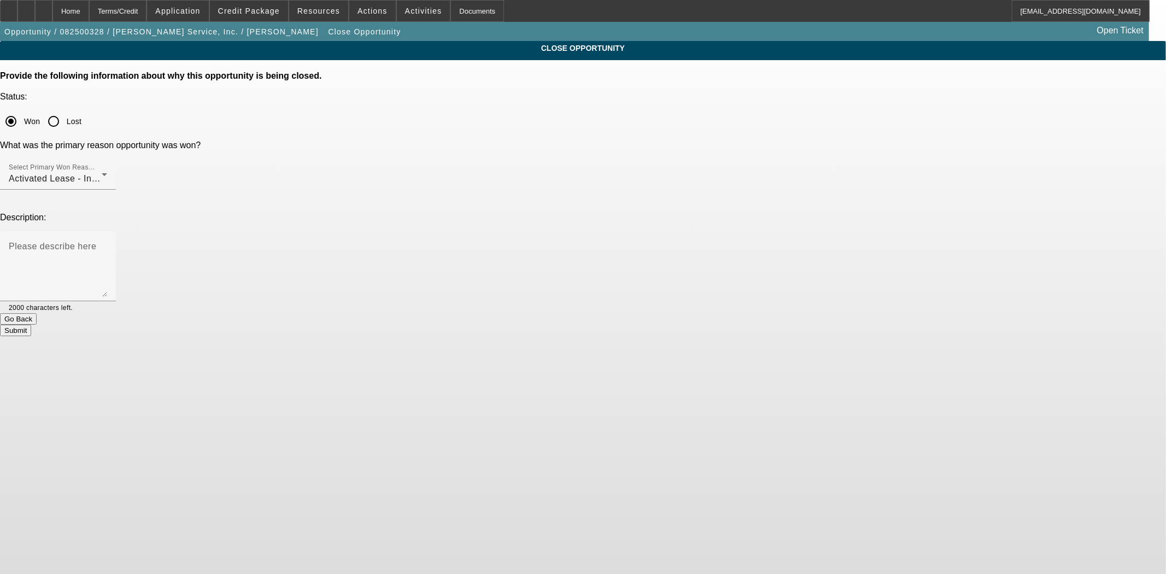
click at [31, 325] on button "Submit" at bounding box center [15, 330] width 31 height 11
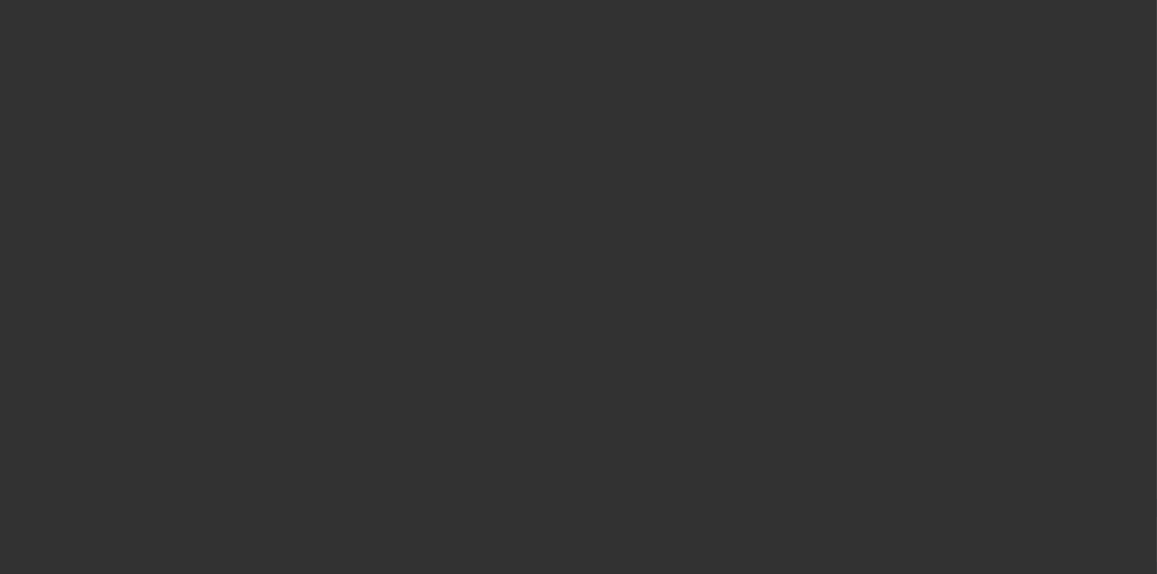
select select "4"
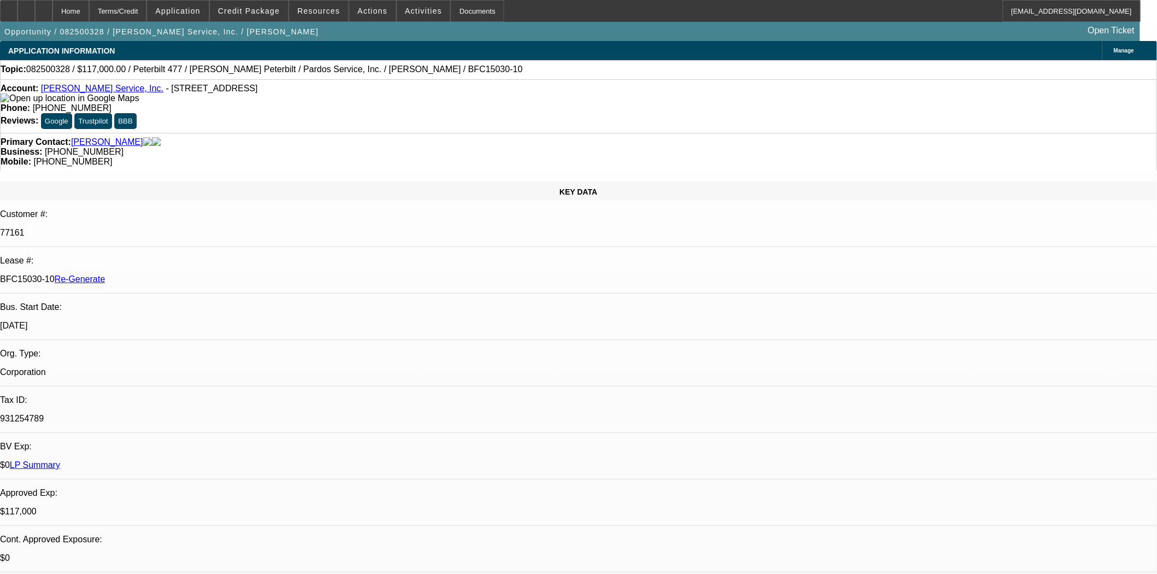
select select "0"
select select "2"
select select "0"
select select "6"
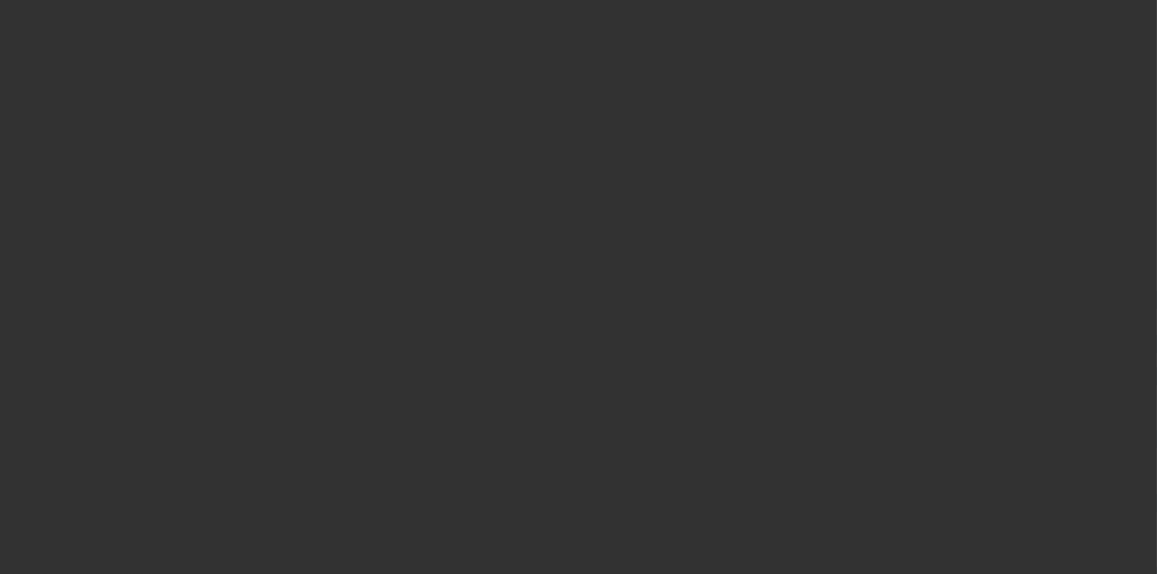
select select "4"
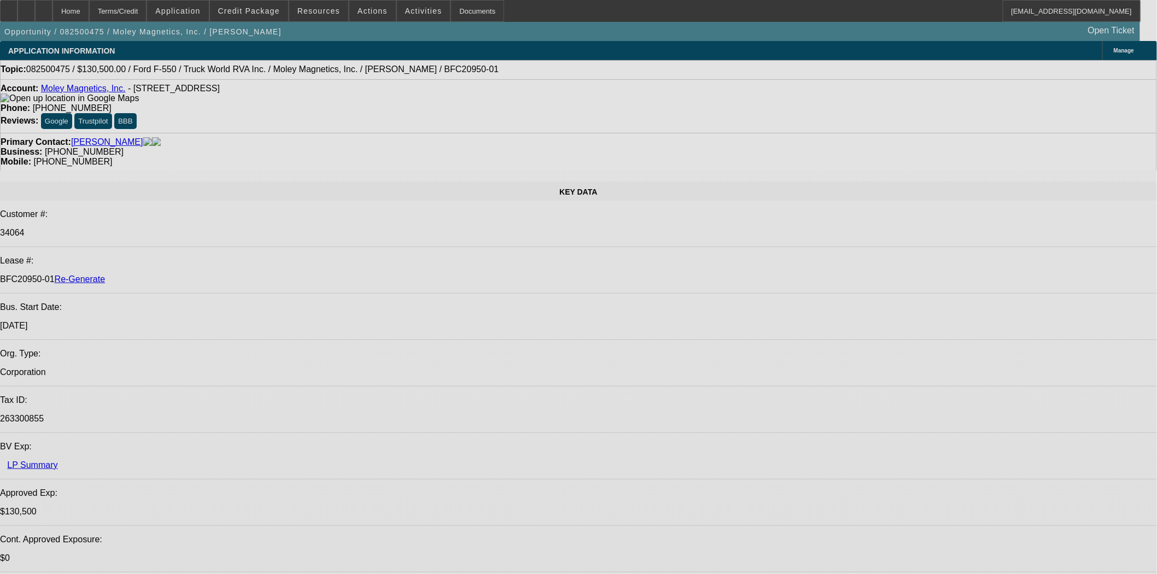
select select "0.1"
select select "0"
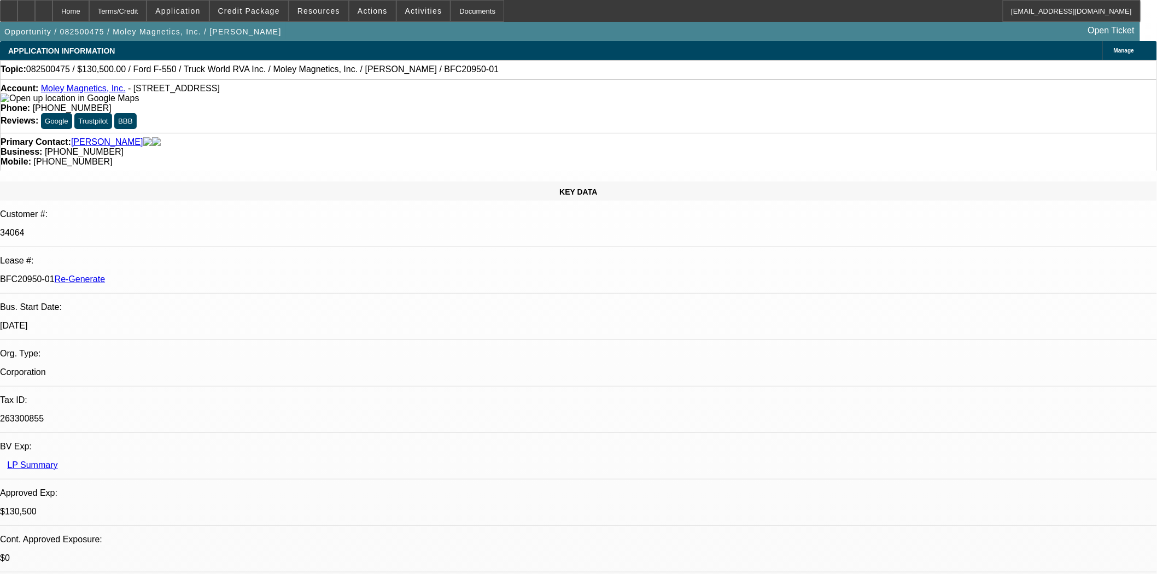
select select "1"
select select "6"
click at [319, 17] on span at bounding box center [318, 11] width 59 height 26
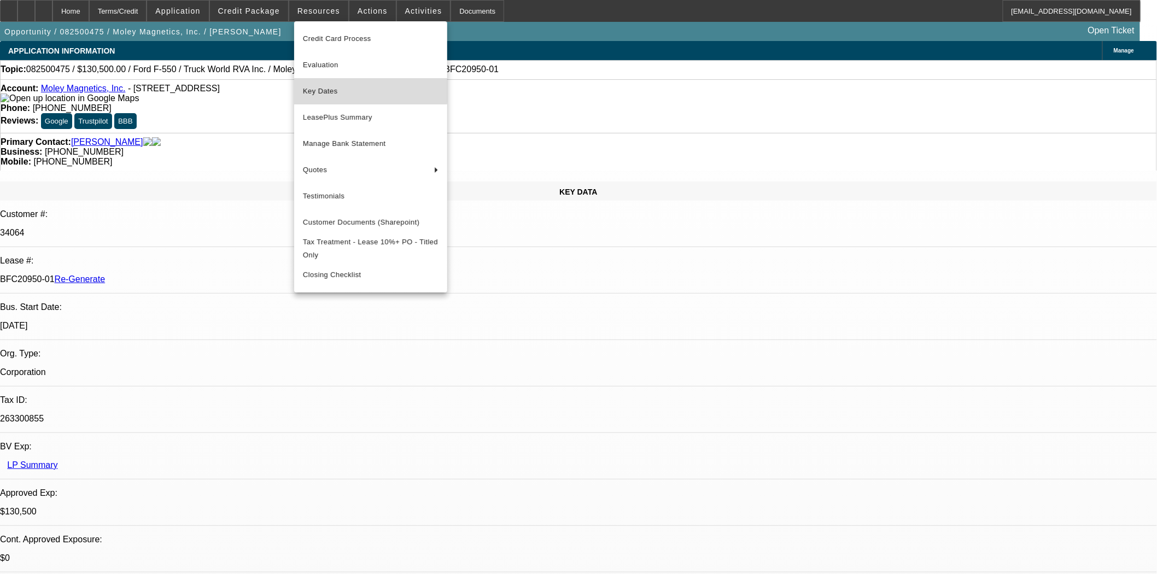
click at [320, 90] on span "Key Dates" at bounding box center [371, 91] width 136 height 13
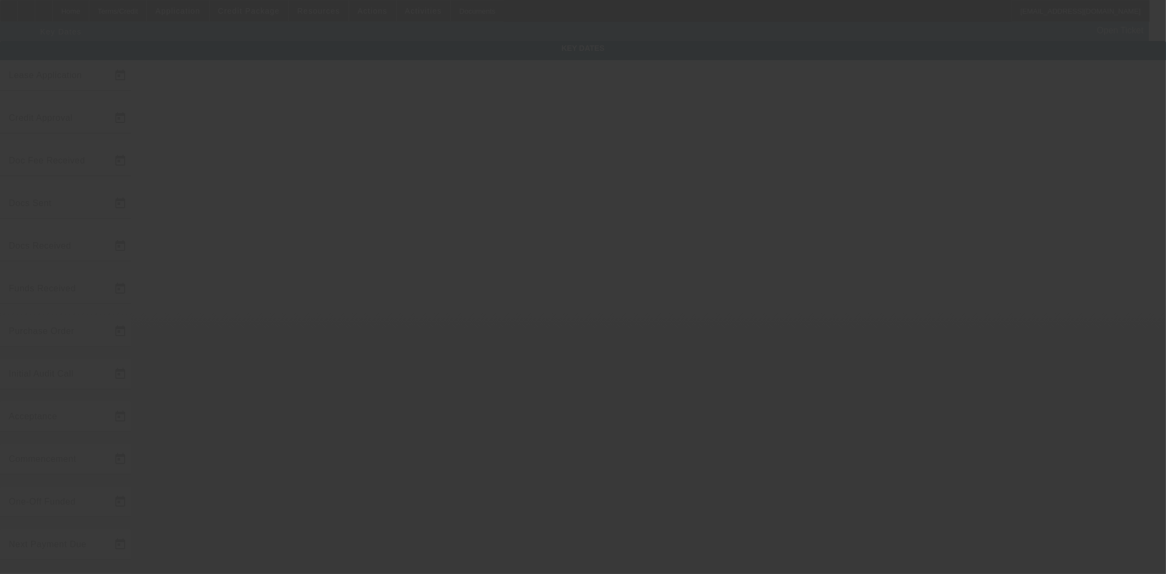
type input "[DATE]"
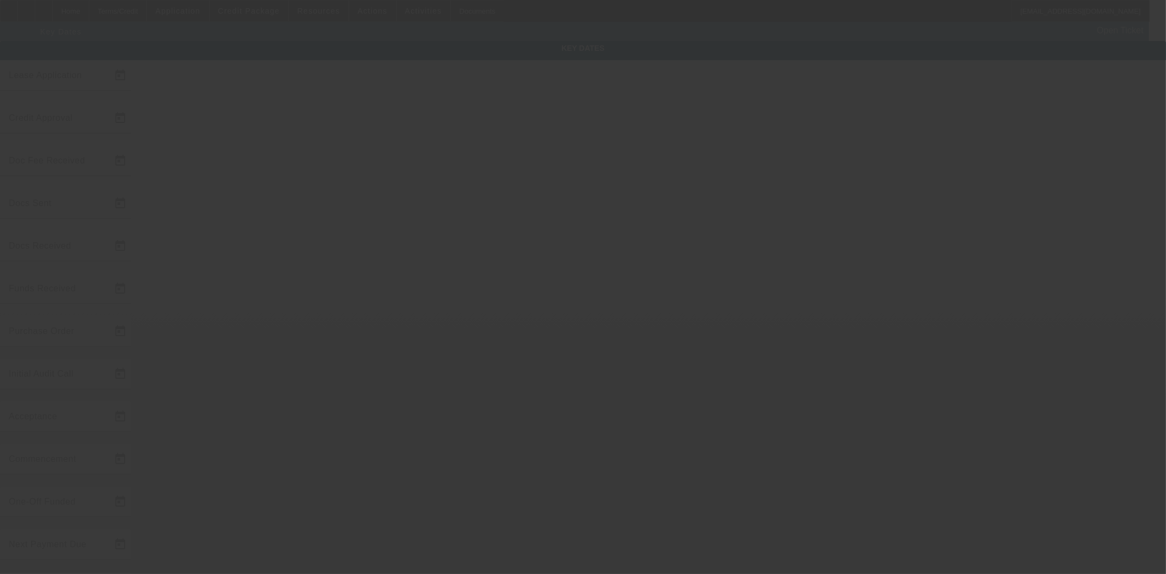
type input "[DATE]"
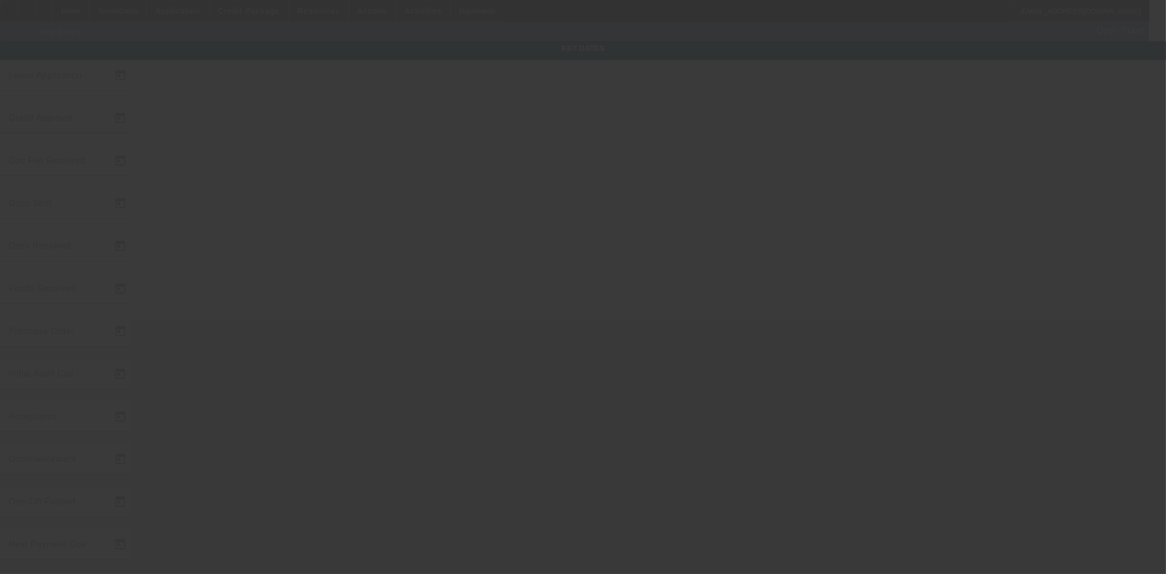
type input "[DATE]"
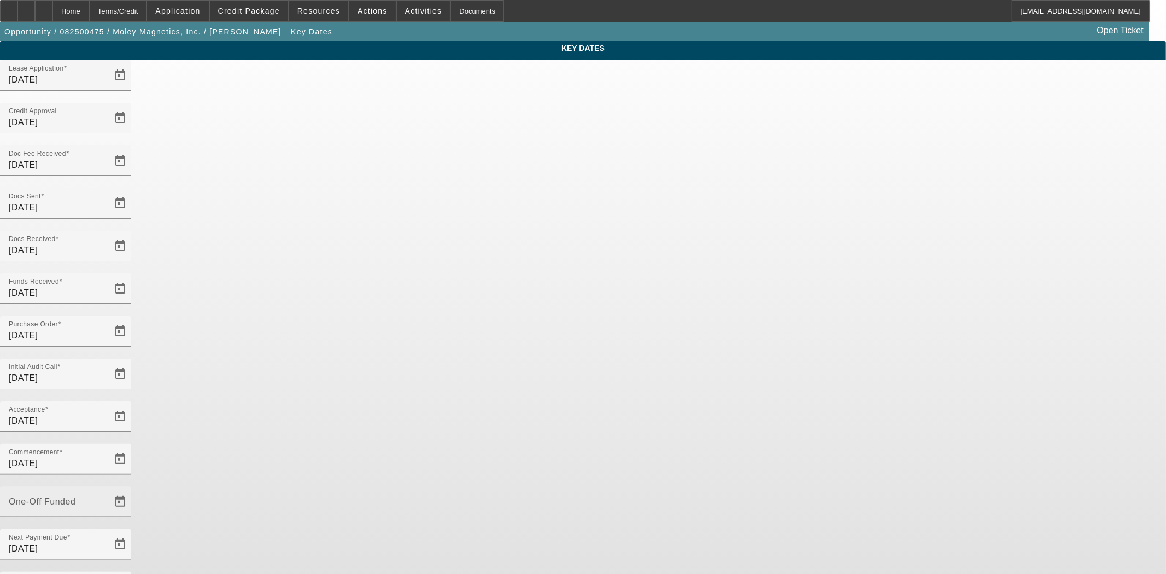
click at [107, 487] on div "One-Off Funded" at bounding box center [58, 502] width 98 height 31
type input "[DATE]"
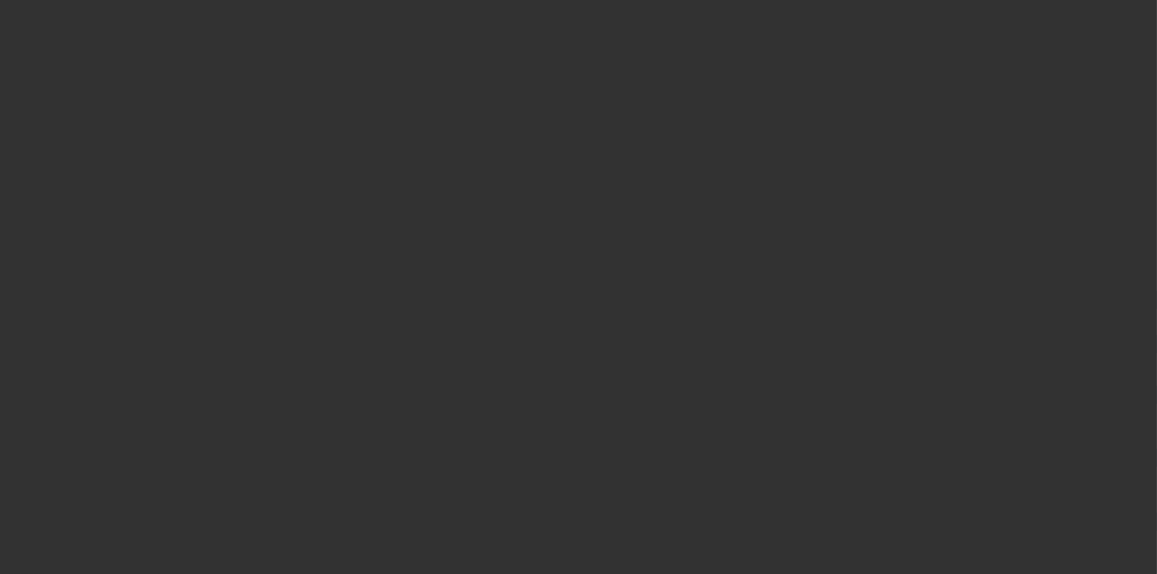
select select "4"
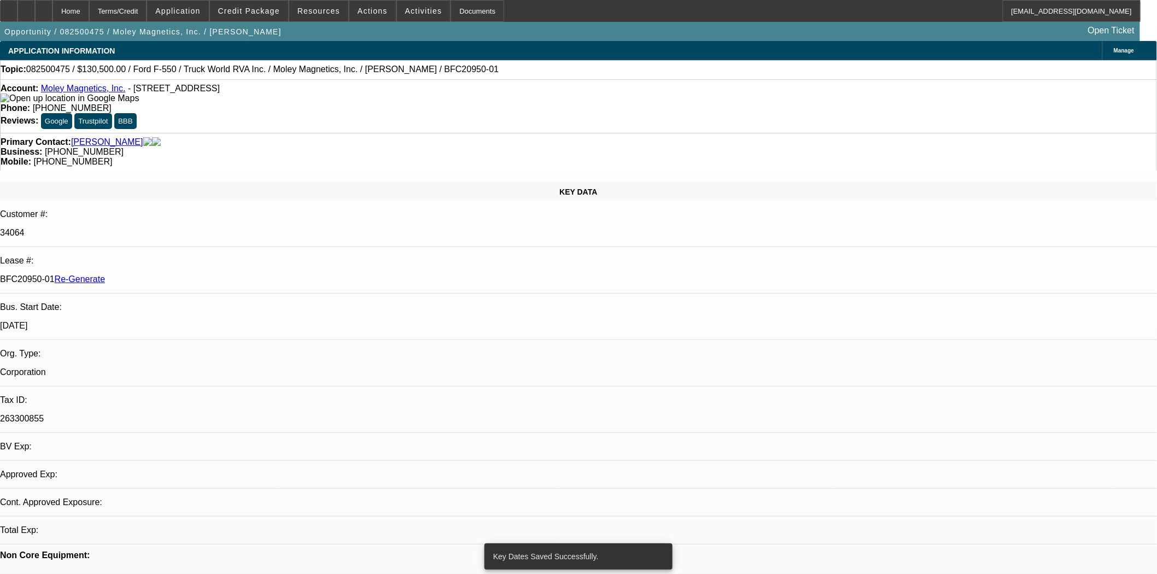
select select "0.1"
select select "0"
select select "6"
